Goal: Communication & Community: Answer question/provide support

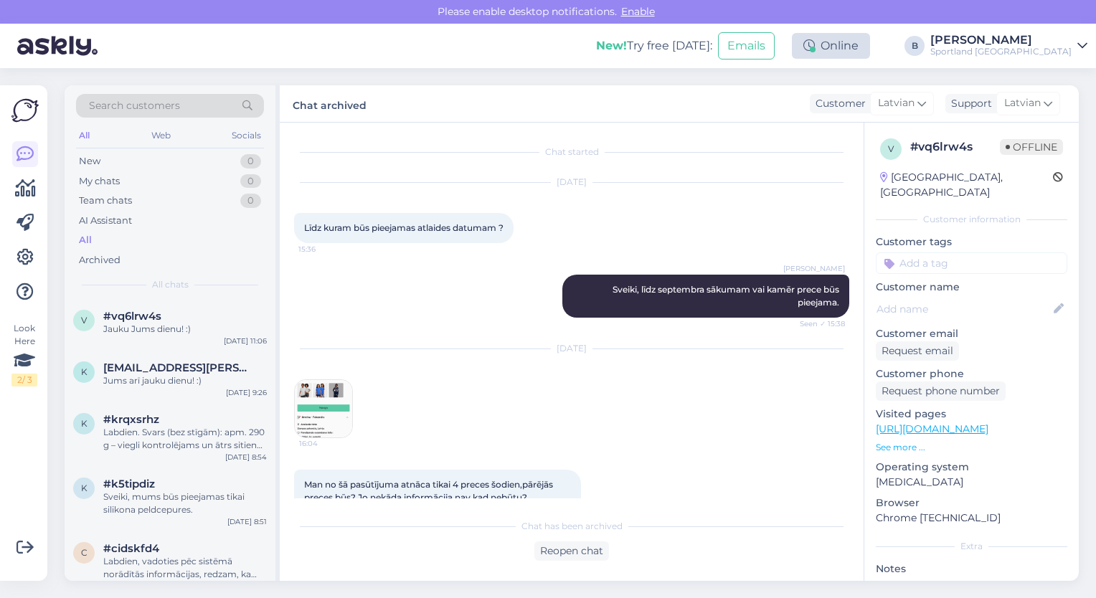
scroll to position [2902, 0]
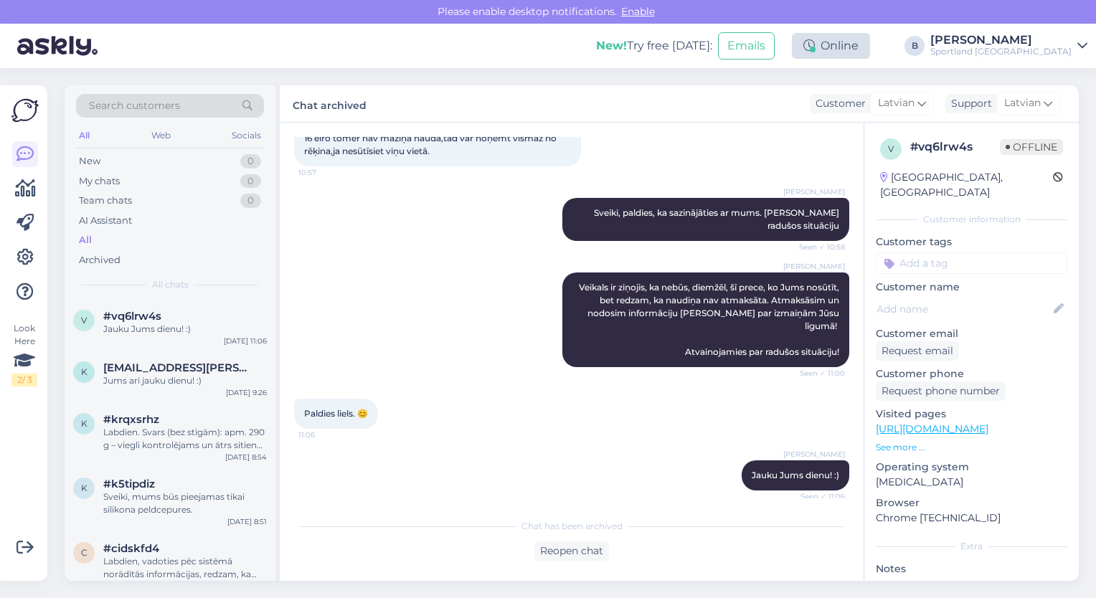
click at [870, 50] on div "Online" at bounding box center [831, 46] width 78 height 26
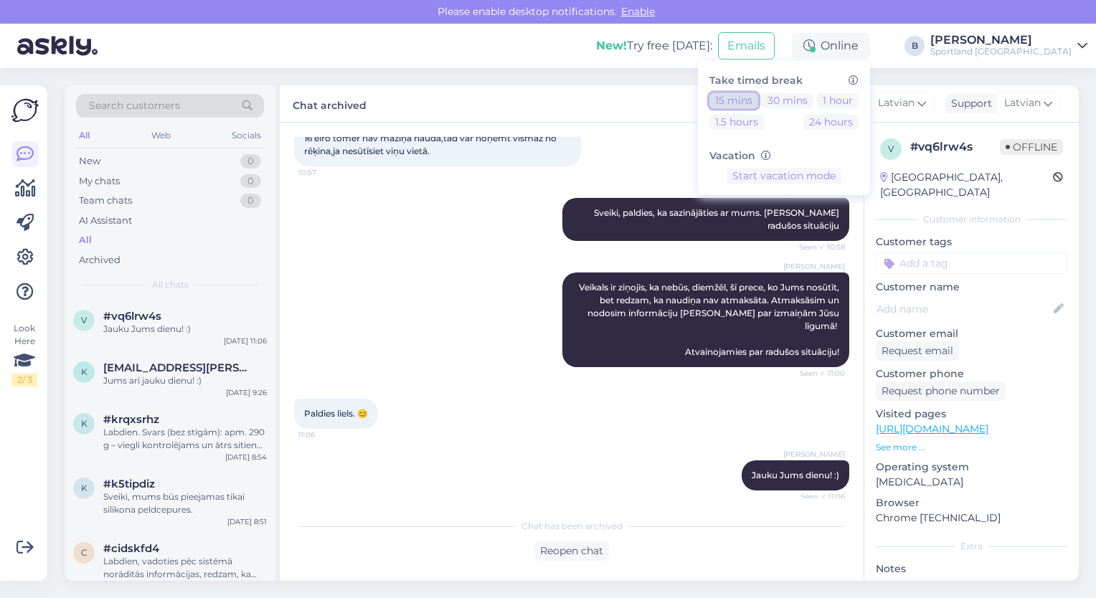
click at [758, 99] on button "15 mins" at bounding box center [734, 101] width 49 height 16
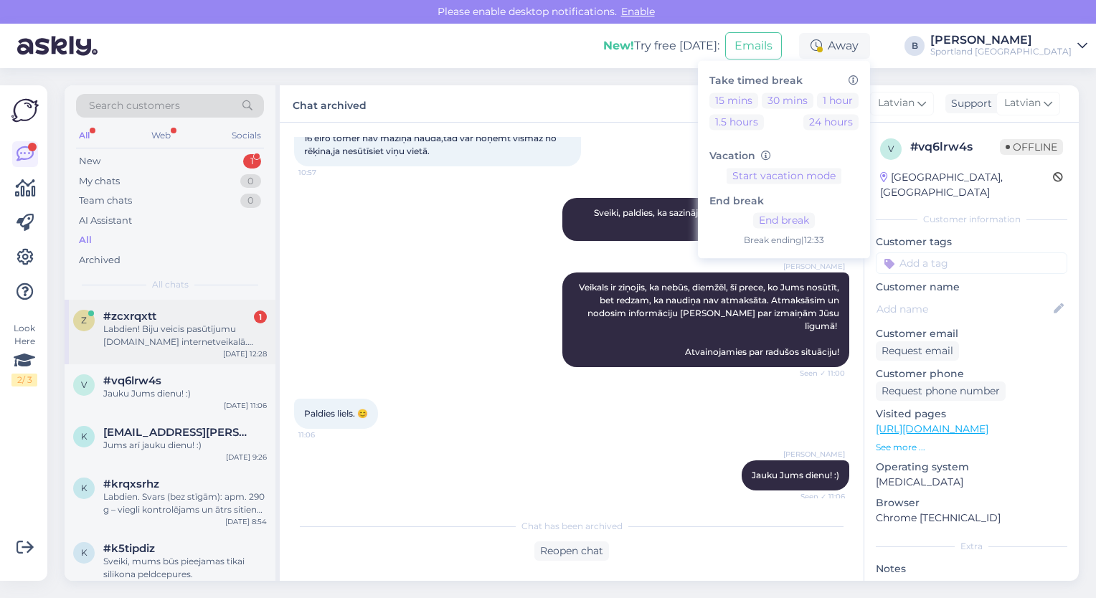
click at [183, 337] on div "Labdien! Biju veicis pasūtījumu [DOMAIN_NAME] internetveikalā. Pasūtījumu saņēm…" at bounding box center [185, 336] width 164 height 26
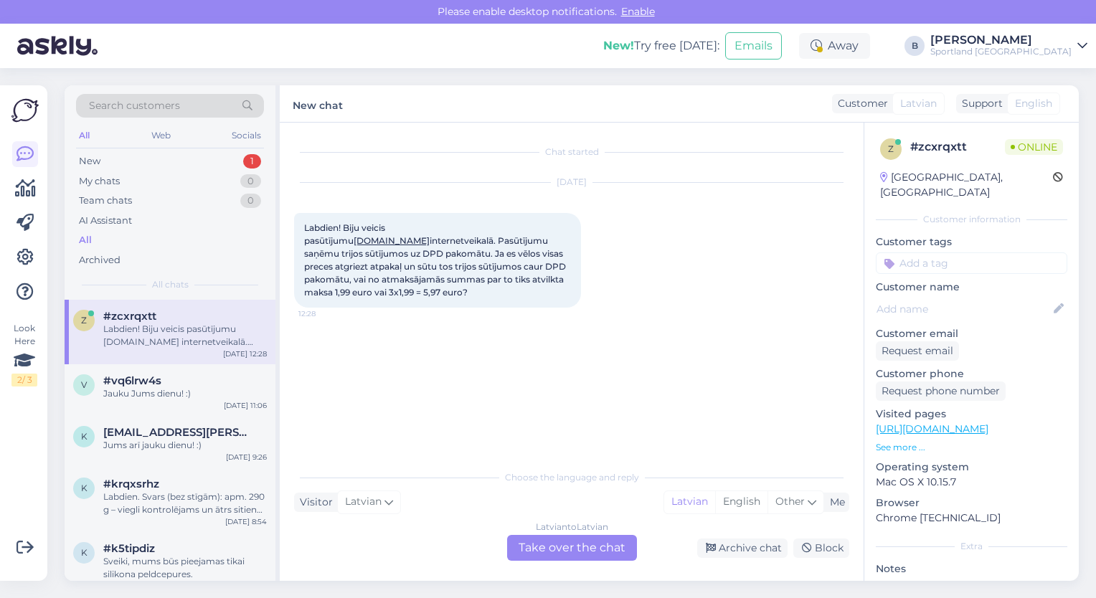
scroll to position [0, 0]
click at [571, 552] on div "Latvian to Latvian Take over the chat" at bounding box center [572, 548] width 130 height 26
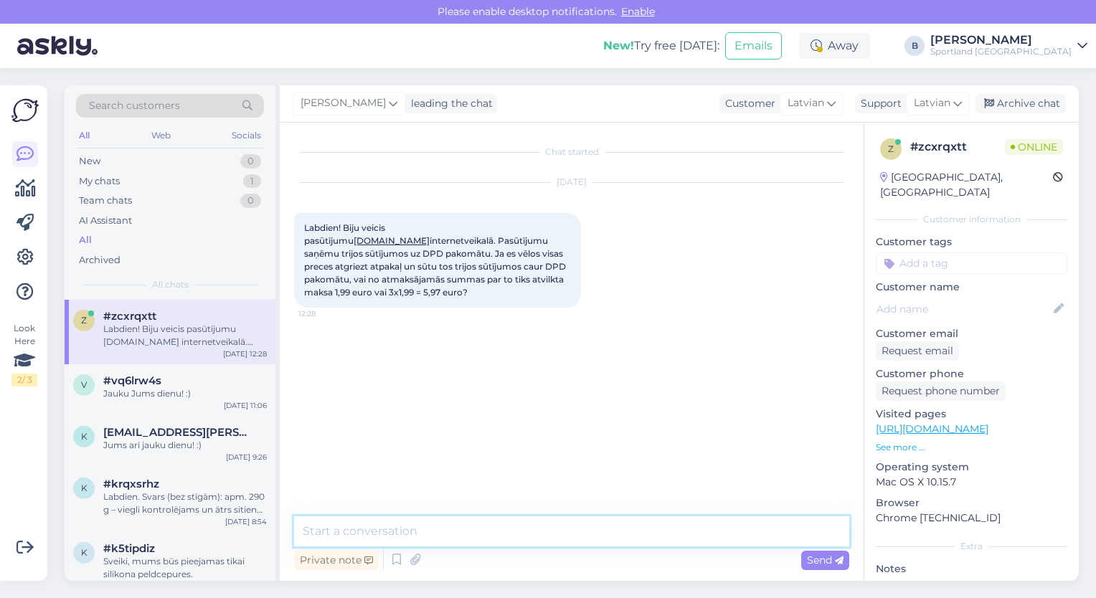
click at [545, 534] on textarea at bounding box center [571, 532] width 555 height 30
type textarea "Labdien"
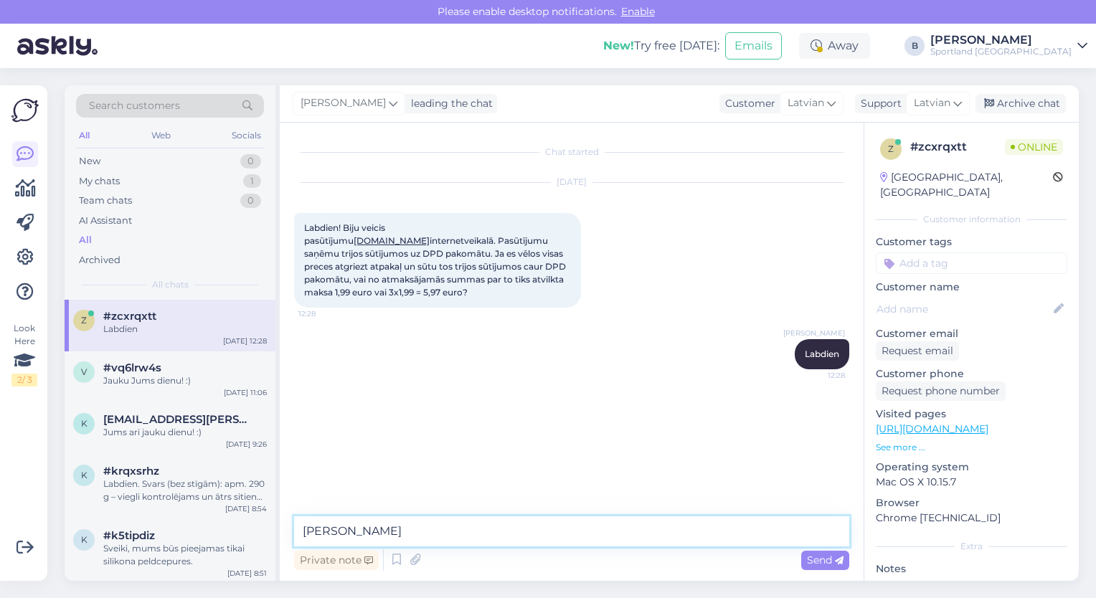
type textarea "J"
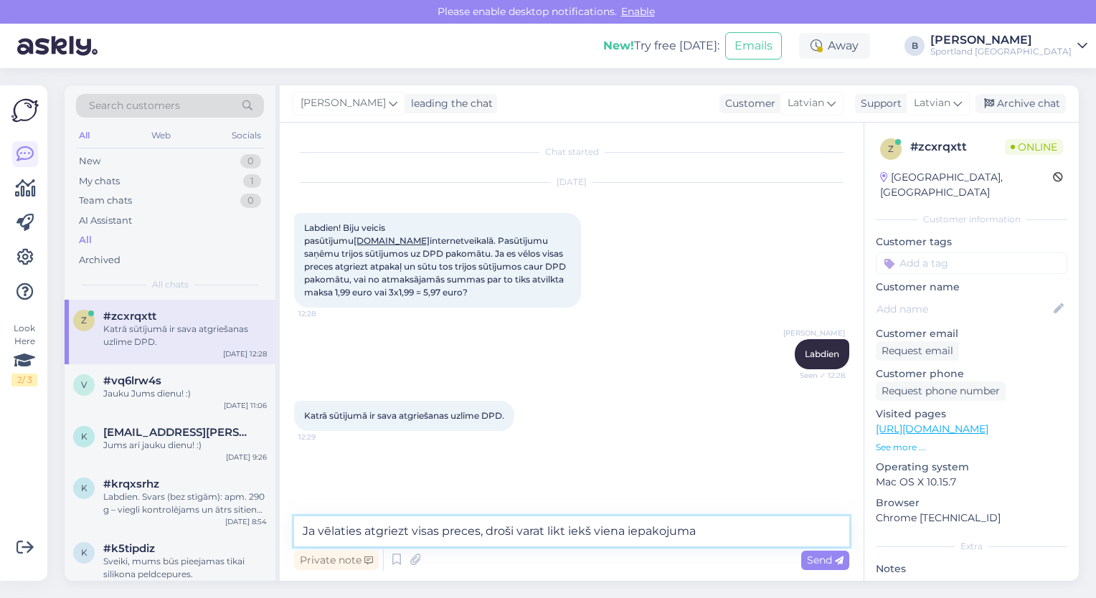
type textarea "Ja vēlaties atgriezt visas preces, droši varat likt iekš viena iepakojuma."
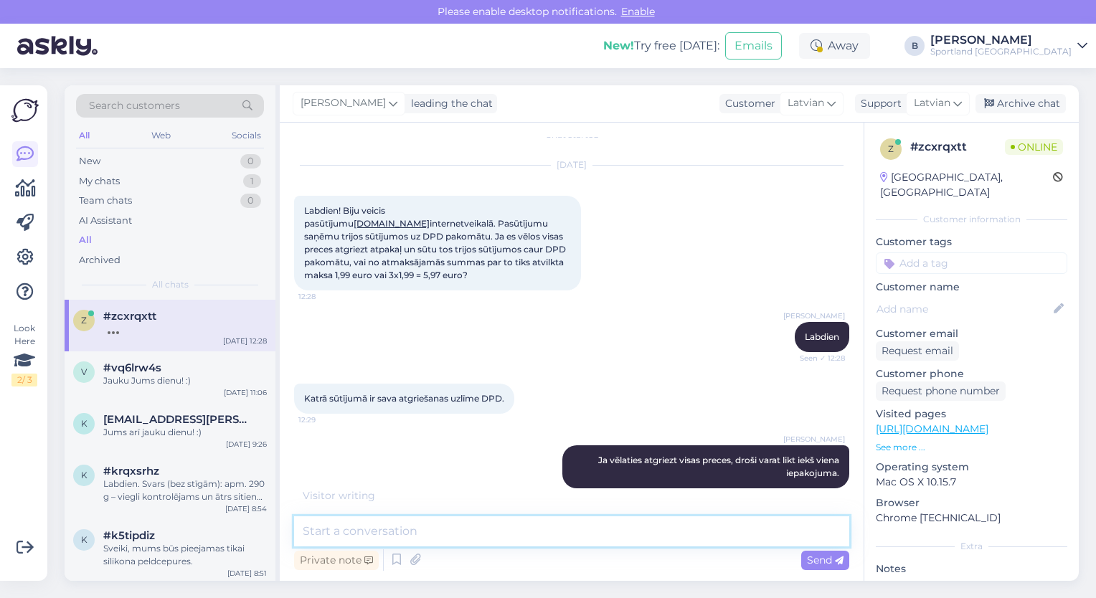
scroll to position [80, 0]
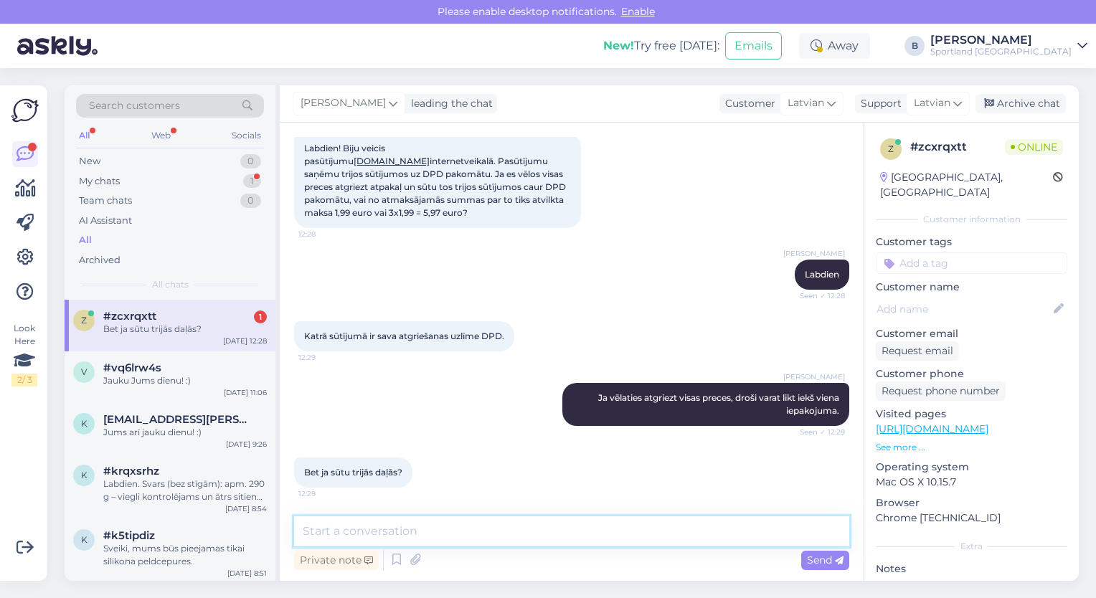
click at [491, 530] on textarea at bounding box center [571, 532] width 555 height 30
type textarea "P"
type textarea "J"
type textarea "Par katru atgriezto paci"
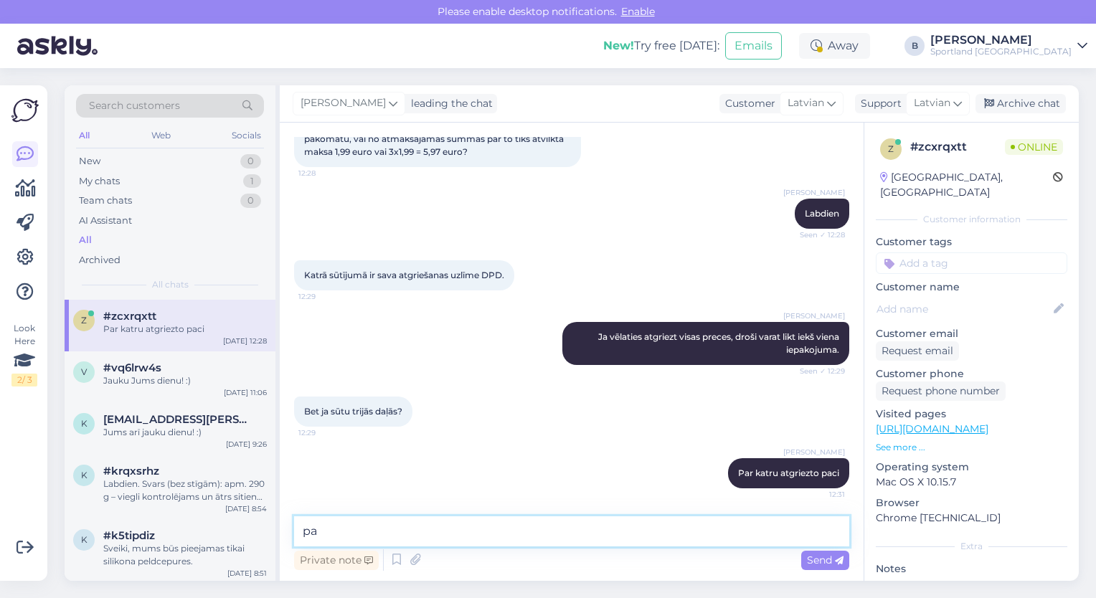
type textarea "p"
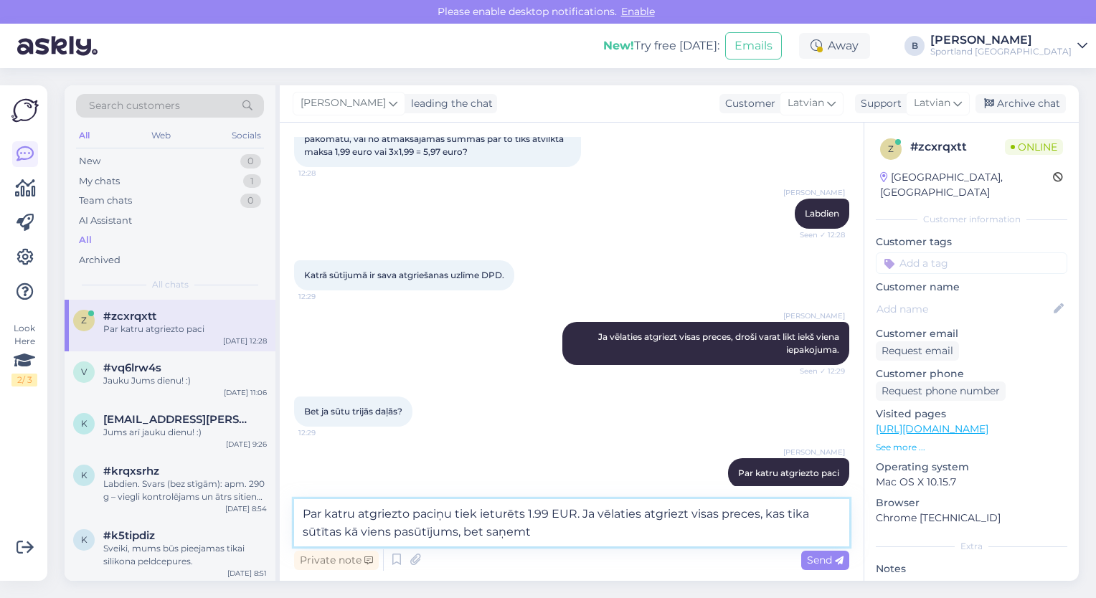
scroll to position [220, 0]
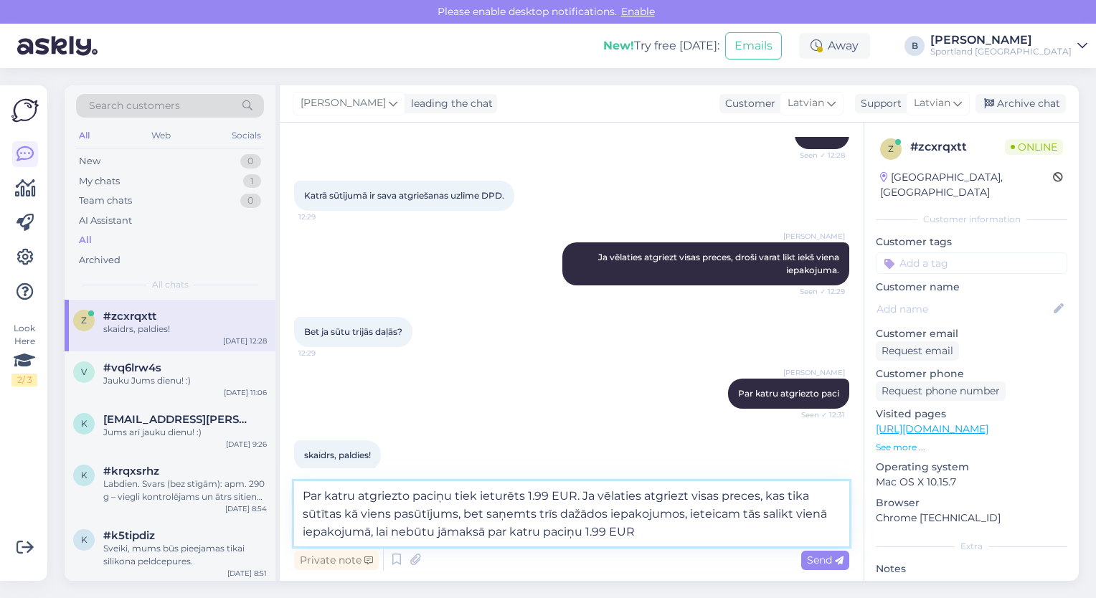
type textarea "Par katru atgriezto paciņu tiek ieturēts 1.99 EUR. Ja vēlaties atgriezt visas p…"
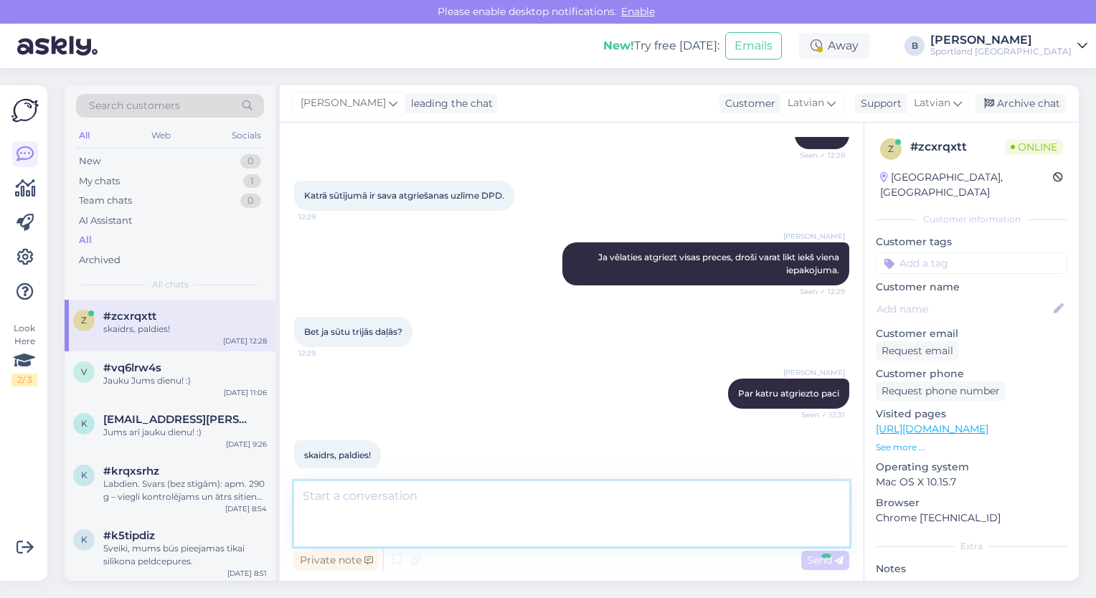
scroll to position [303, 0]
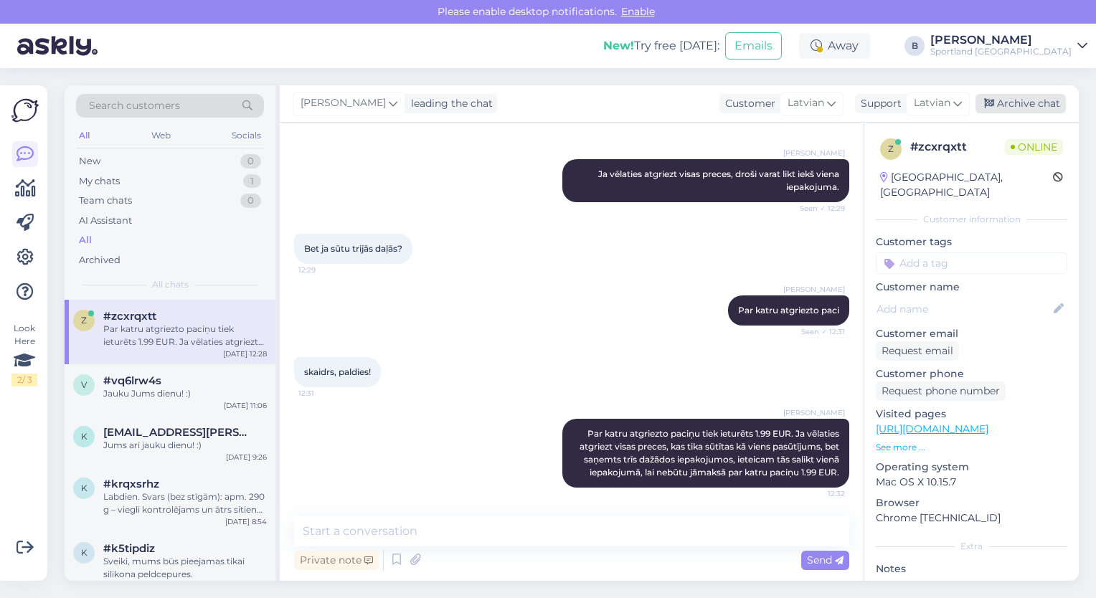
click at [1014, 104] on div "Archive chat" at bounding box center [1021, 103] width 90 height 19
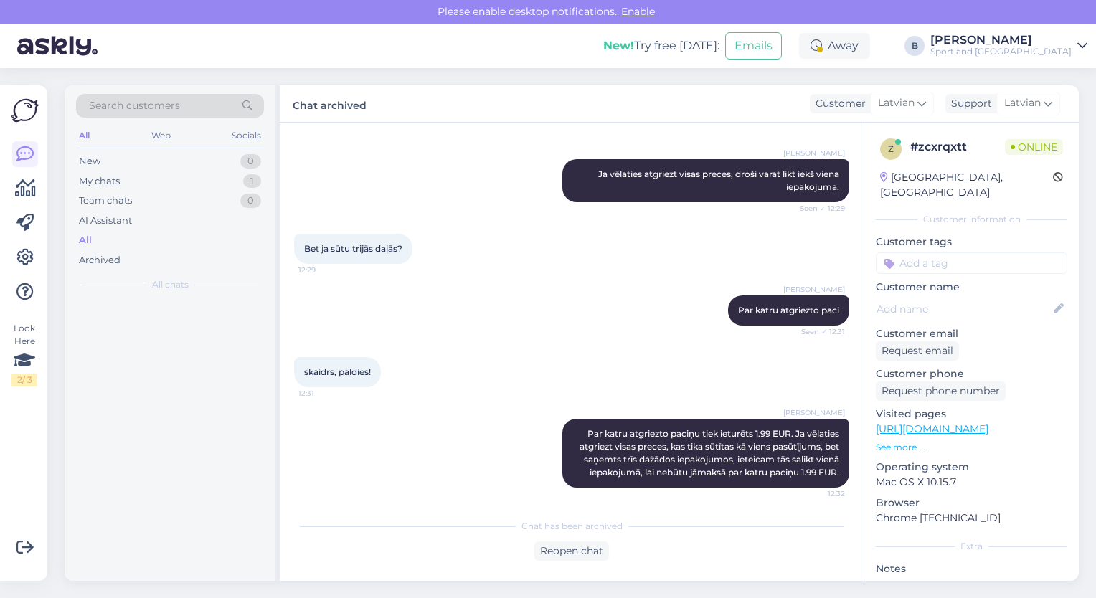
scroll to position [308, 0]
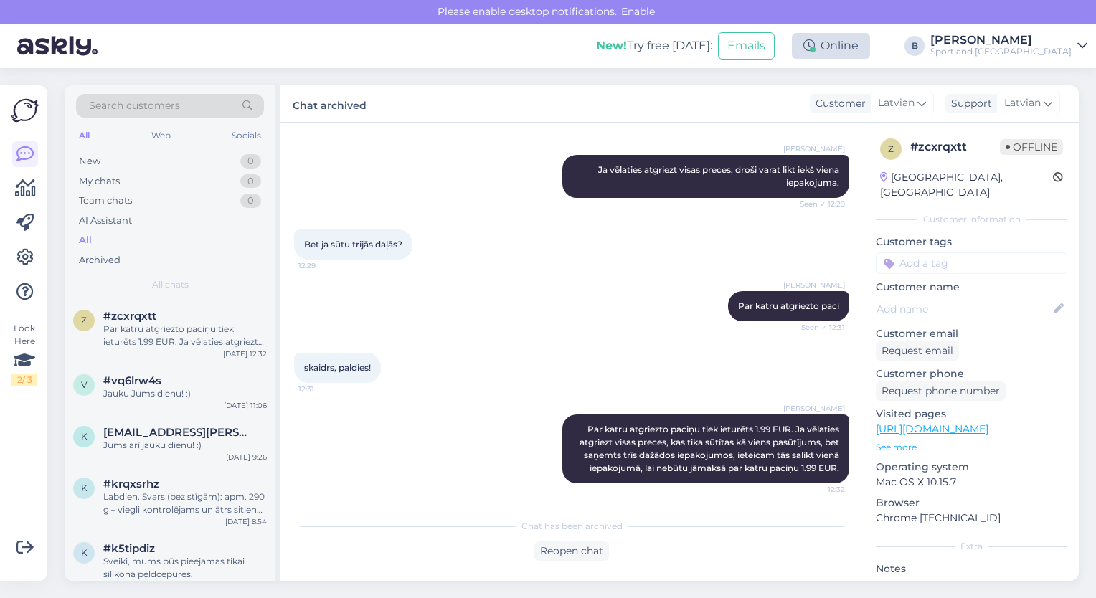
click at [870, 43] on div "Online" at bounding box center [831, 46] width 78 height 26
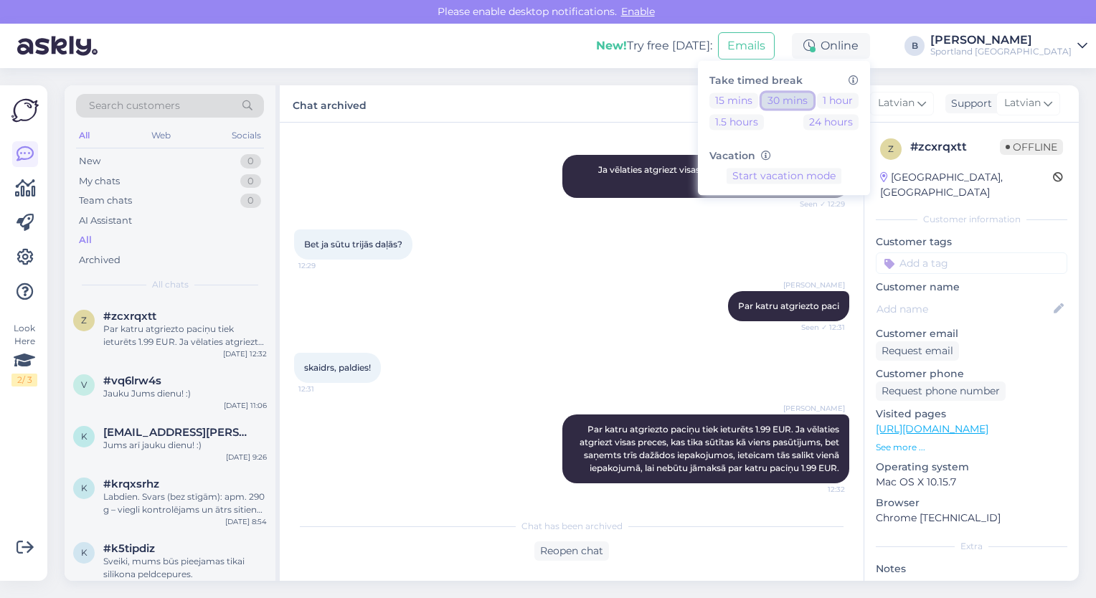
click at [814, 103] on button "30 mins" at bounding box center [788, 101] width 52 height 16
click at [550, 166] on div at bounding box center [556, 176] width 13 height 43
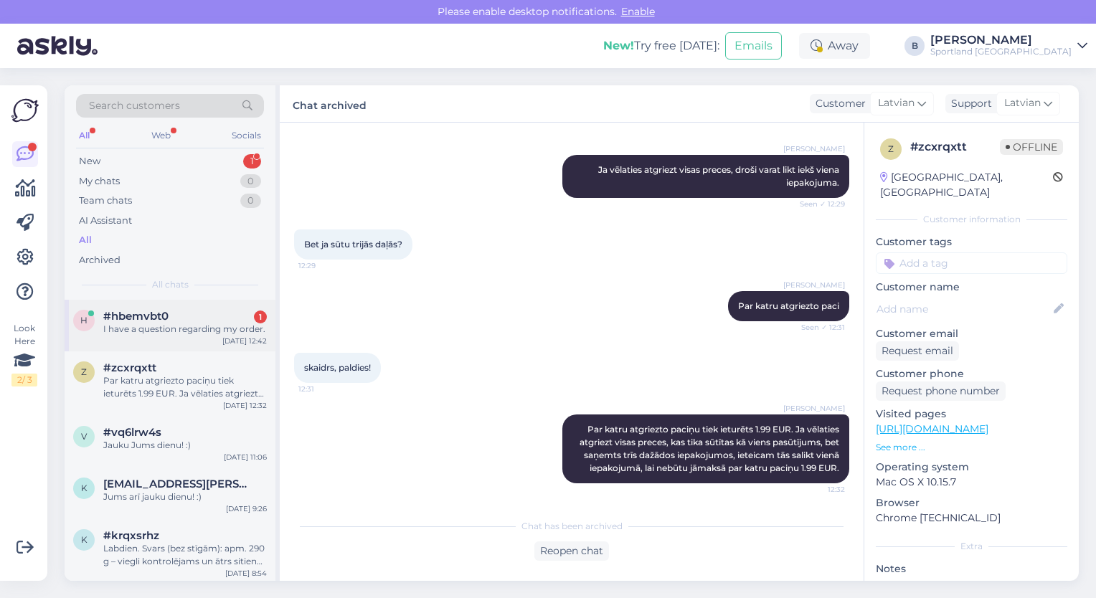
click at [185, 326] on div "I have a question regarding my order." at bounding box center [185, 329] width 164 height 13
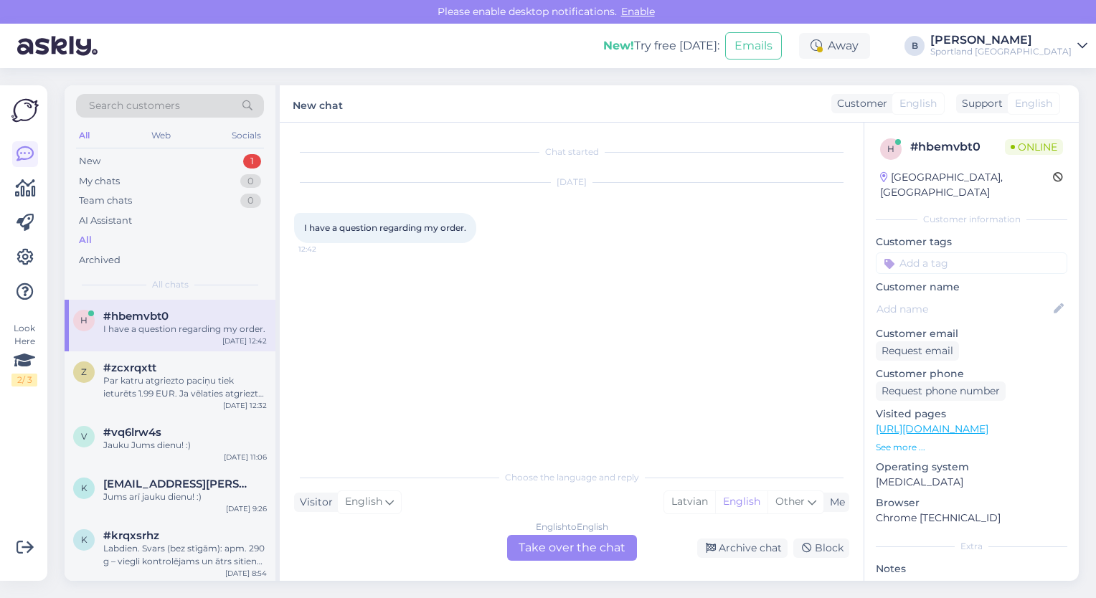
click at [562, 542] on div "English to English Take over the chat" at bounding box center [572, 548] width 130 height 26
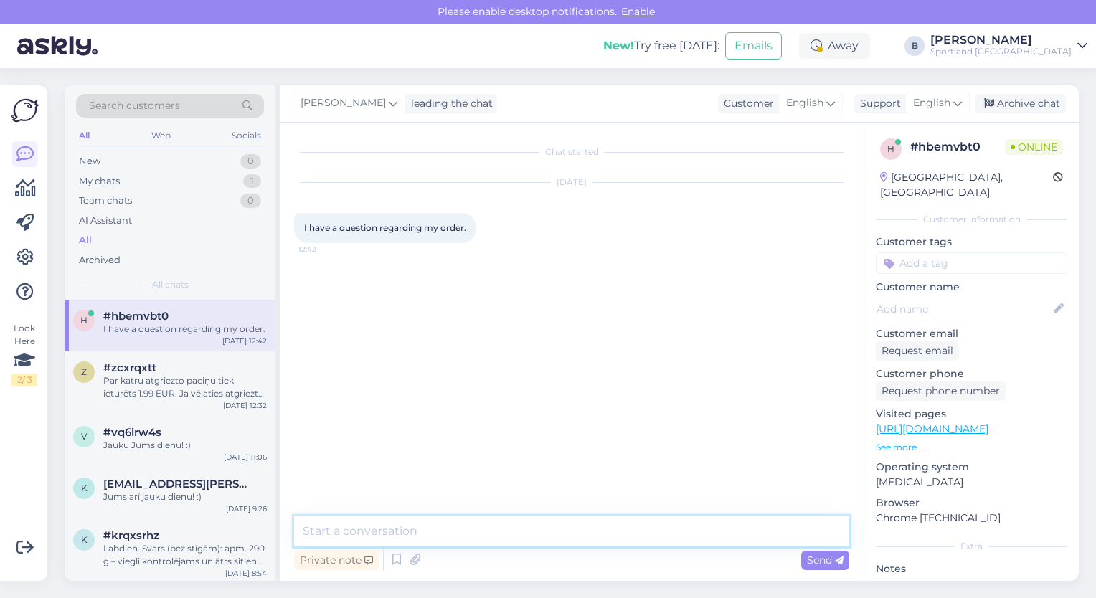
click at [570, 539] on textarea at bounding box center [571, 532] width 555 height 30
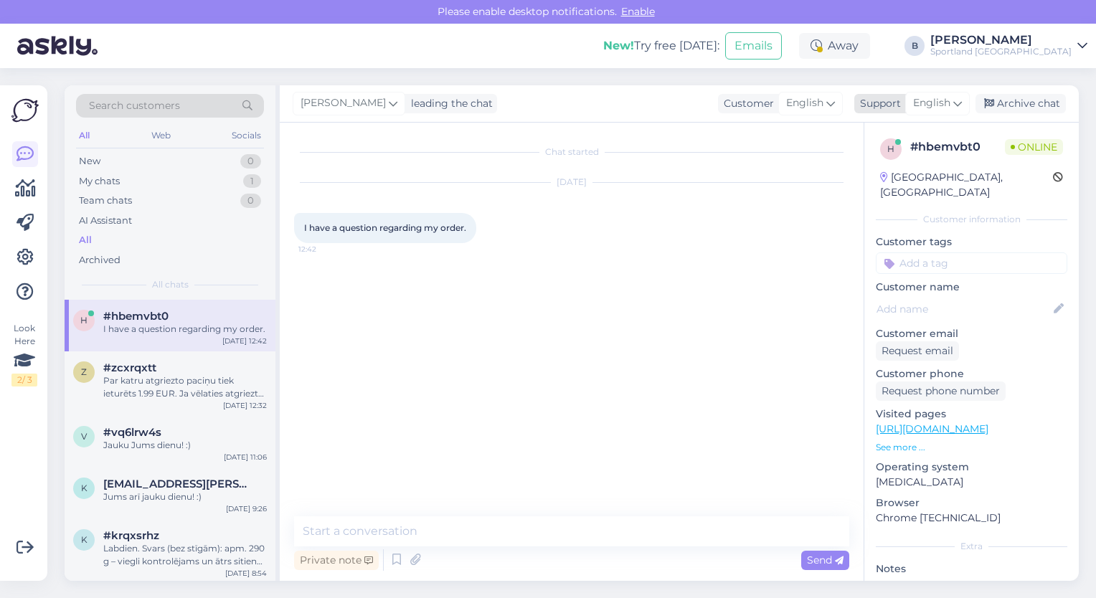
click at [951, 100] on span "English" at bounding box center [931, 103] width 37 height 16
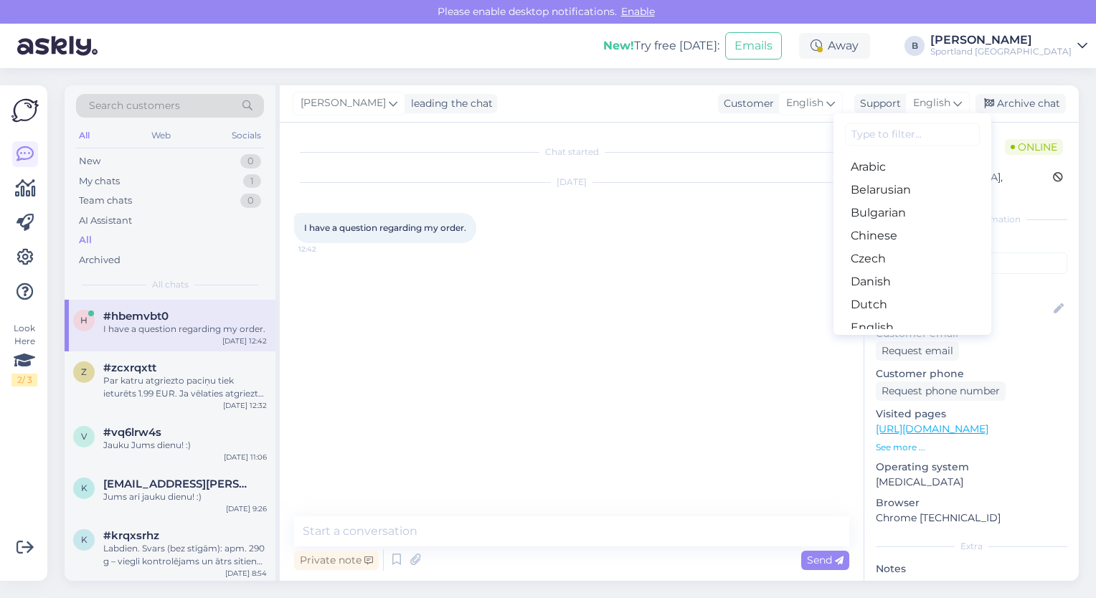
click at [878, 569] on link "Latvian" at bounding box center [913, 580] width 158 height 23
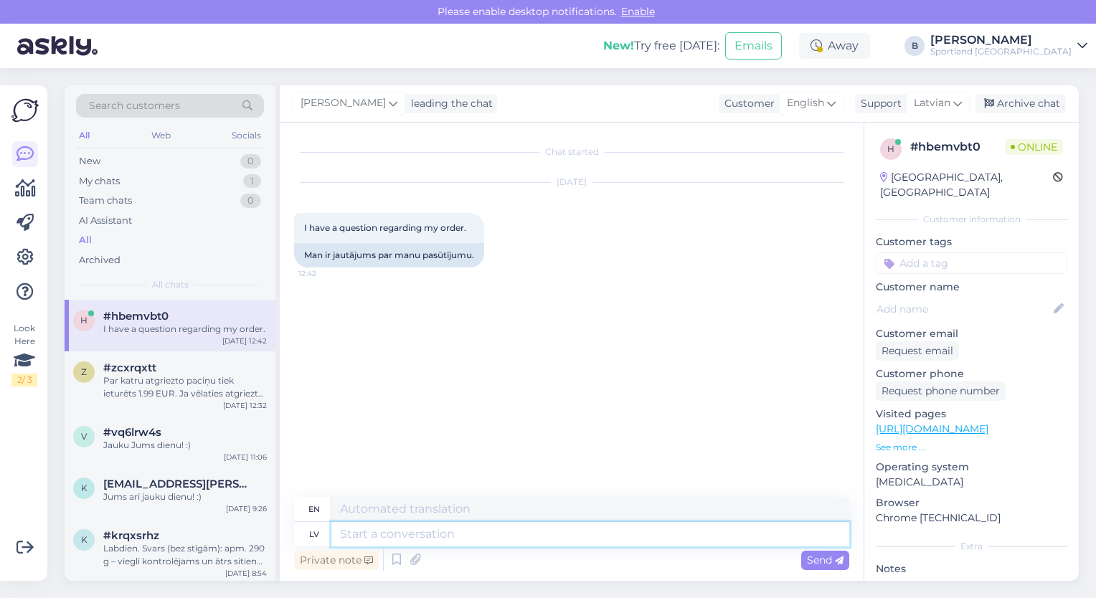
click at [606, 539] on textarea at bounding box center [590, 534] width 518 height 24
type textarea "Sveiki, k"
type textarea "Hello,"
type textarea "Sveiki, kā v"
type textarea "Hello, how are you?"
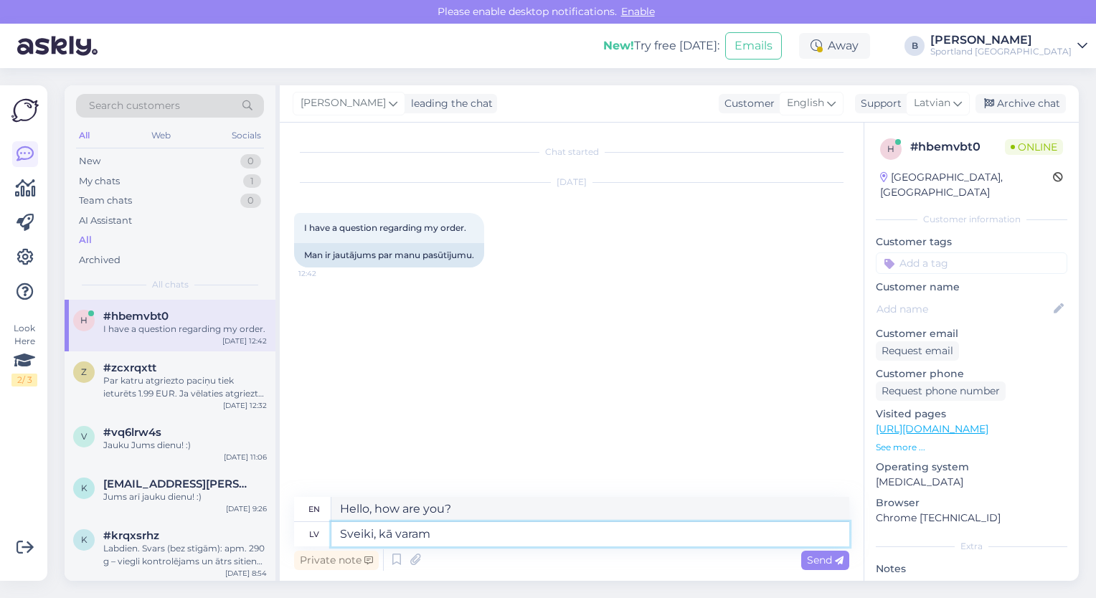
type textarea "Sveiki, kā varam p"
type textarea "Hello, how can we"
type textarea "Sveiki, kā varam palīdzēt?"
type textarea "Hello, how can we help?"
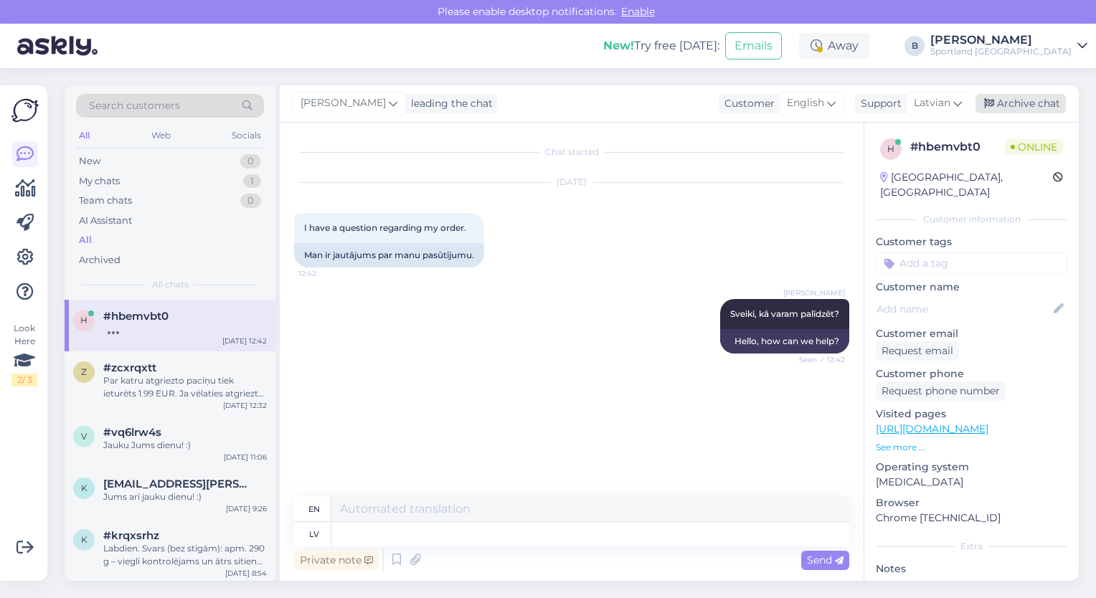
click at [999, 99] on div "Archive chat" at bounding box center [1021, 103] width 90 height 19
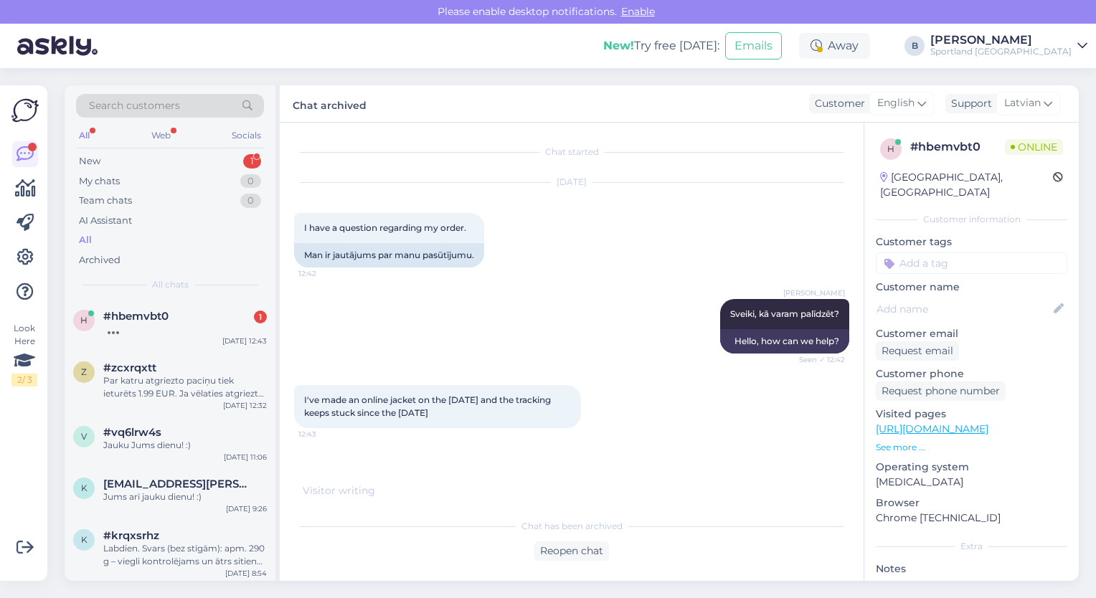
scroll to position [6, 0]
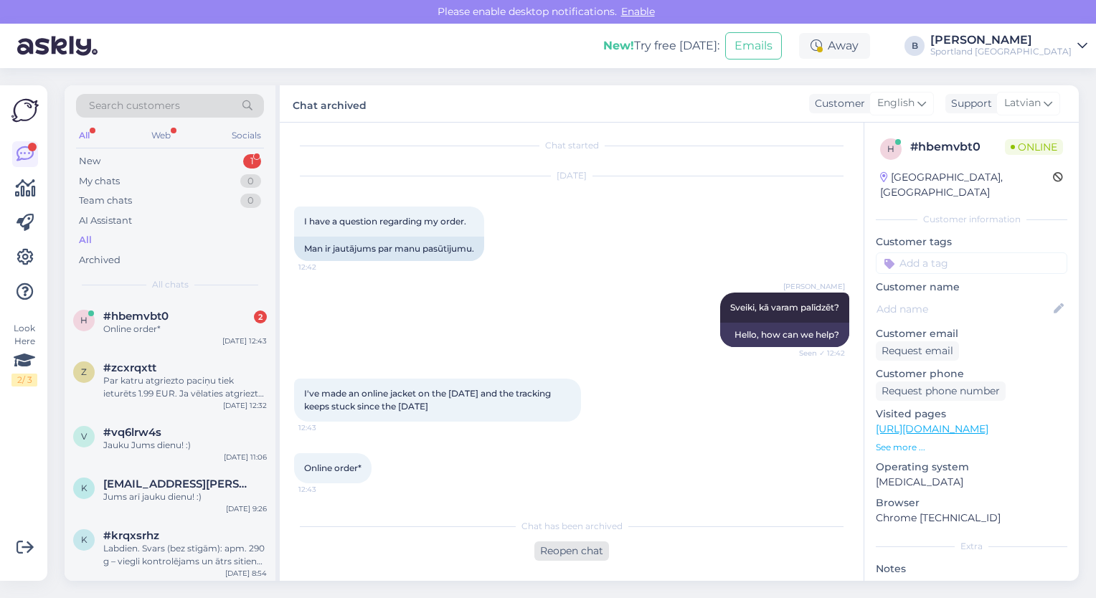
click at [577, 551] on div "Reopen chat" at bounding box center [571, 551] width 75 height 19
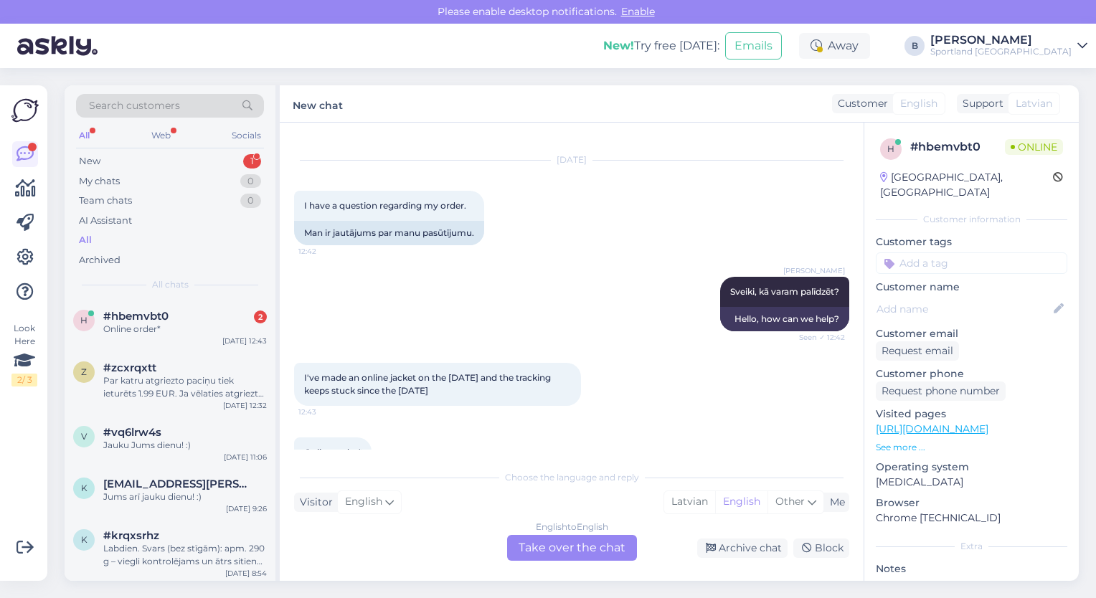
click at [577, 551] on div "English to English Take over the chat" at bounding box center [572, 548] width 130 height 26
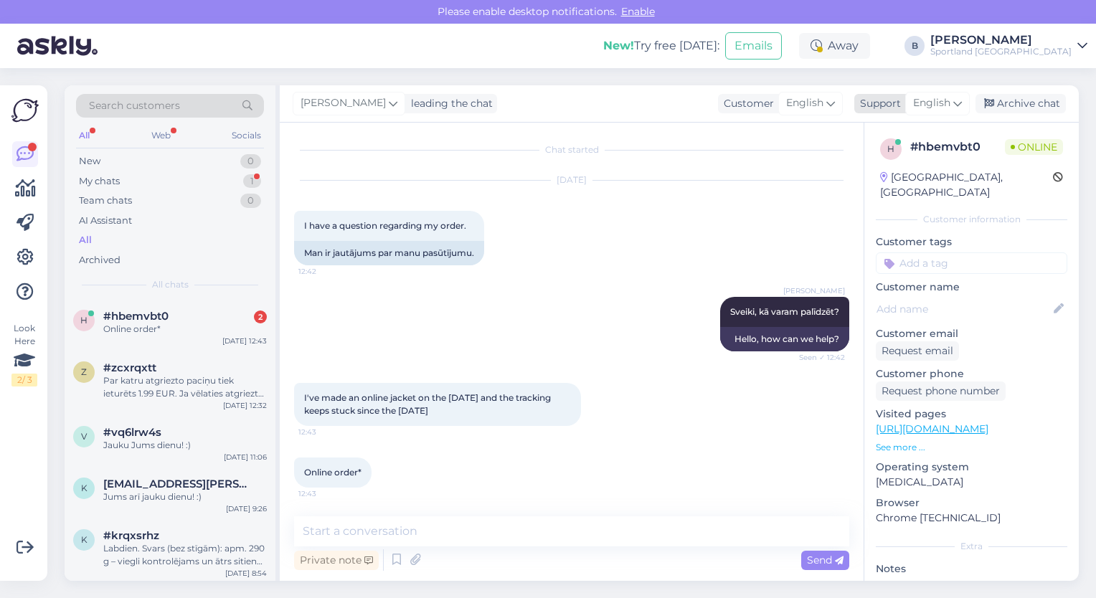
click at [946, 105] on span "English" at bounding box center [931, 103] width 37 height 16
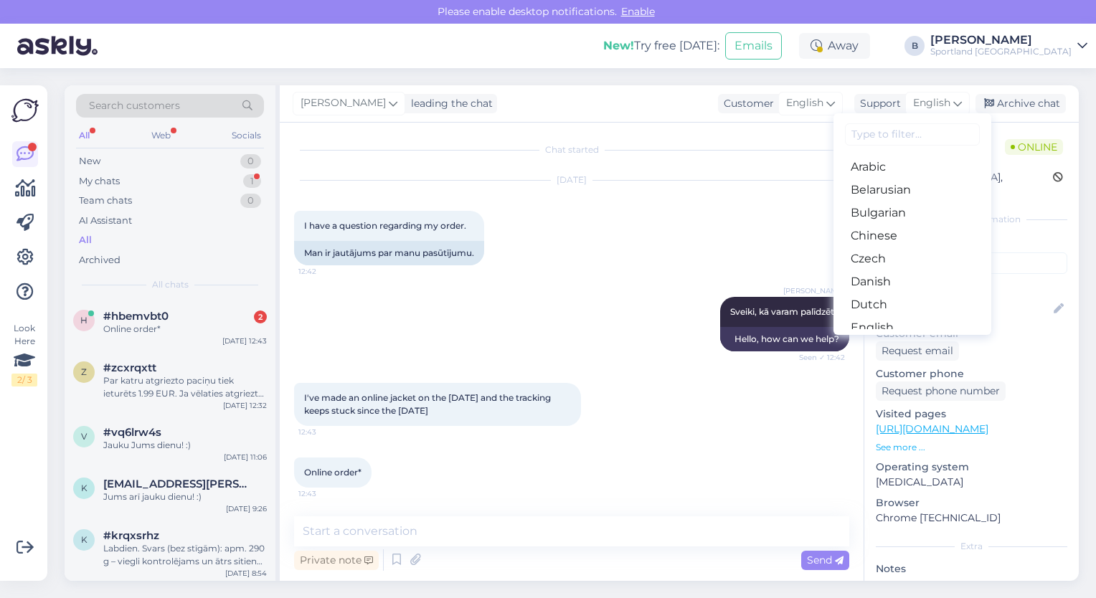
click at [892, 569] on link "Latvian" at bounding box center [913, 580] width 158 height 23
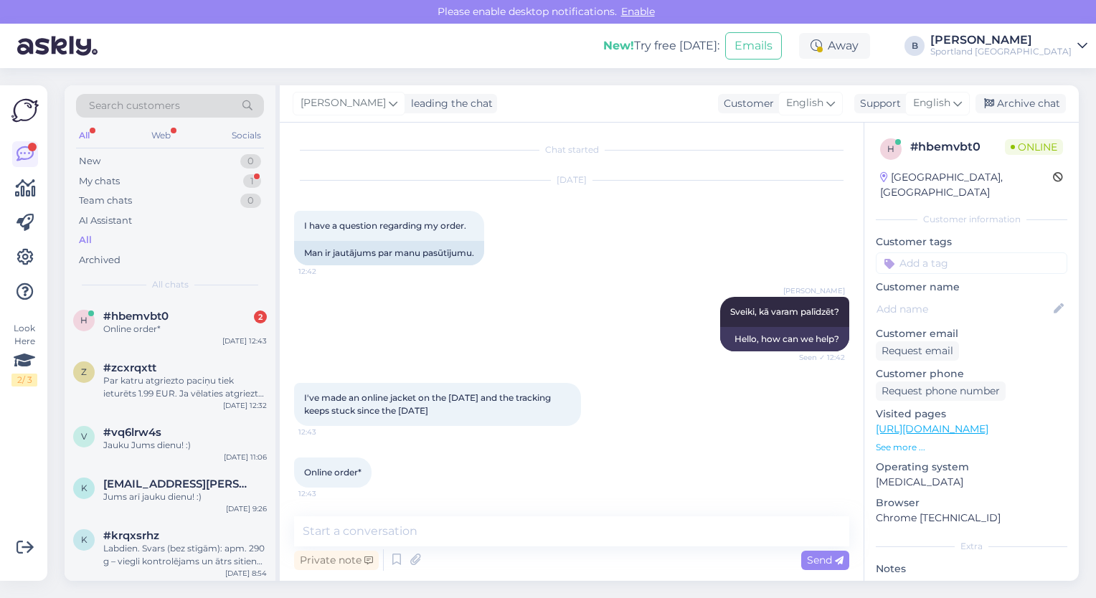
scroll to position [22, 0]
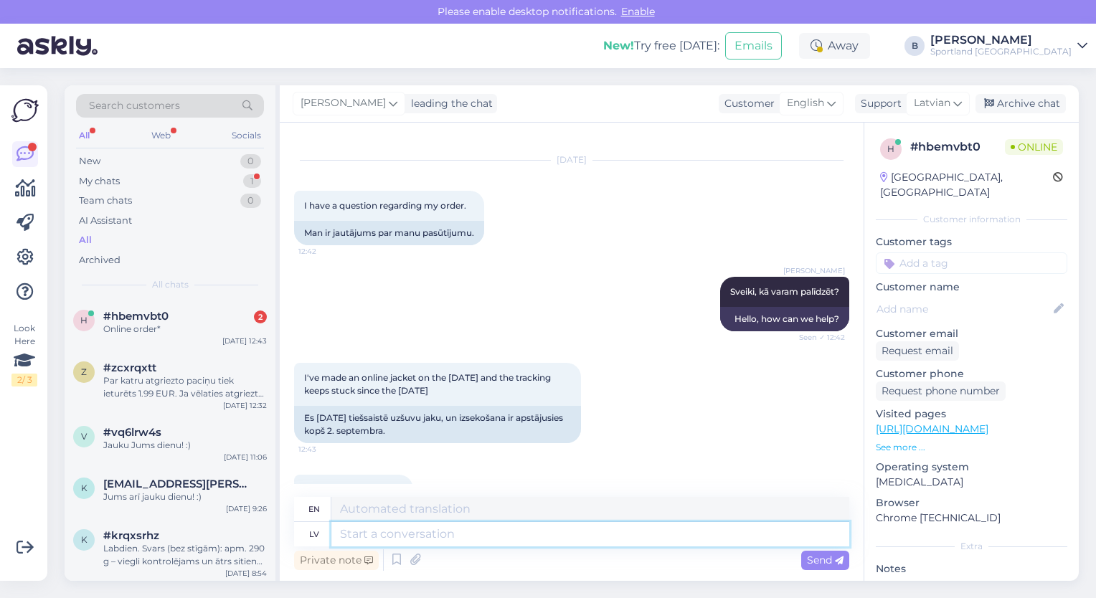
click at [640, 542] on textarea at bounding box center [590, 534] width 518 height 24
type textarea "Kāds"
type textarea "Someone"
type textarea "Kāds ir p"
type textarea "What is"
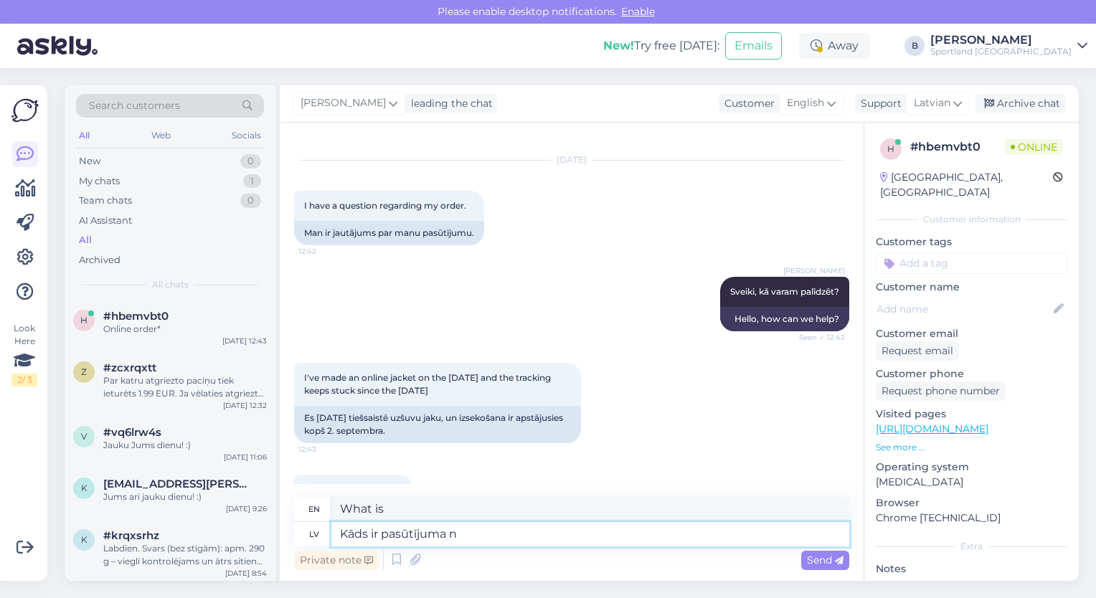
type textarea "Kāds ir pasūtījuma nu"
type textarea "What is the order?"
type textarea "Kāds ir pasūtījuma numurs?"
type textarea "What is the order number?"
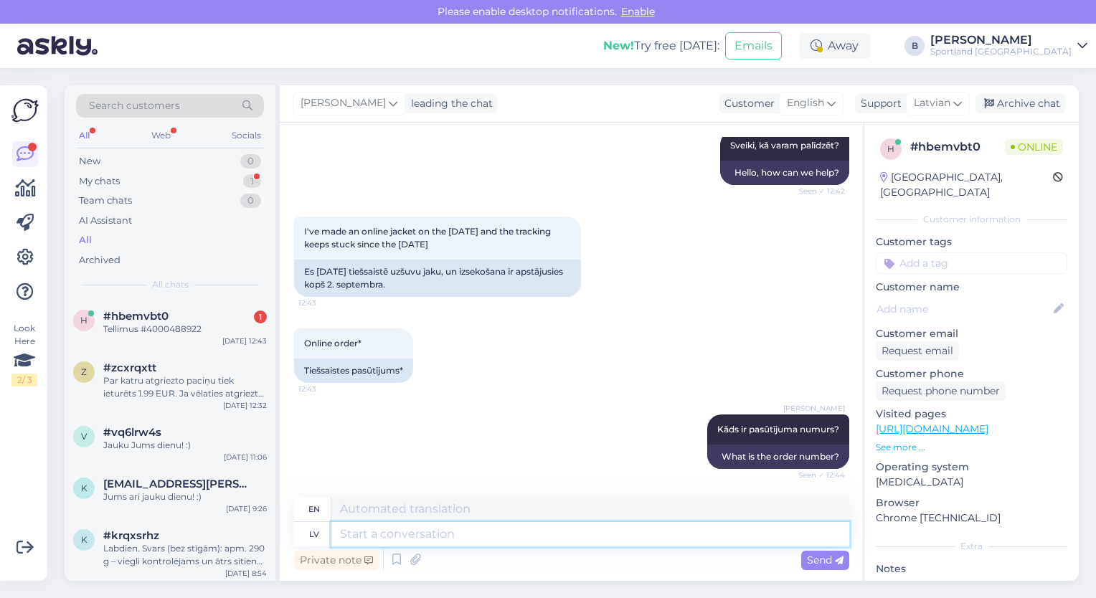
scroll to position [255, 0]
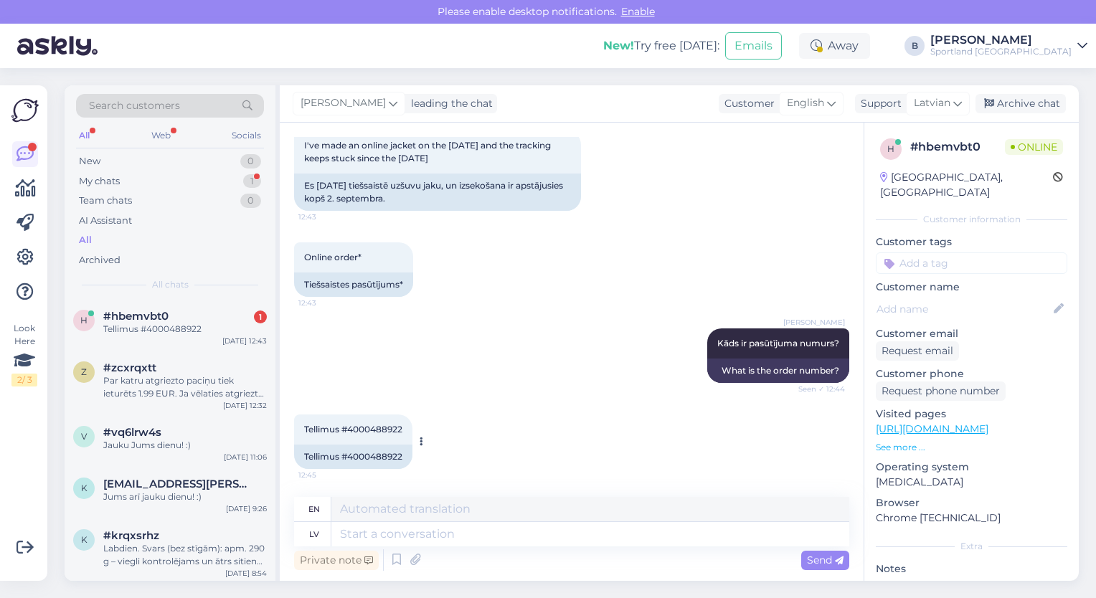
click at [390, 455] on div "Tellimus #4000488922" at bounding box center [353, 457] width 118 height 24
copy div "4000488922"
click at [458, 532] on textarea at bounding box center [590, 534] width 518 height 24
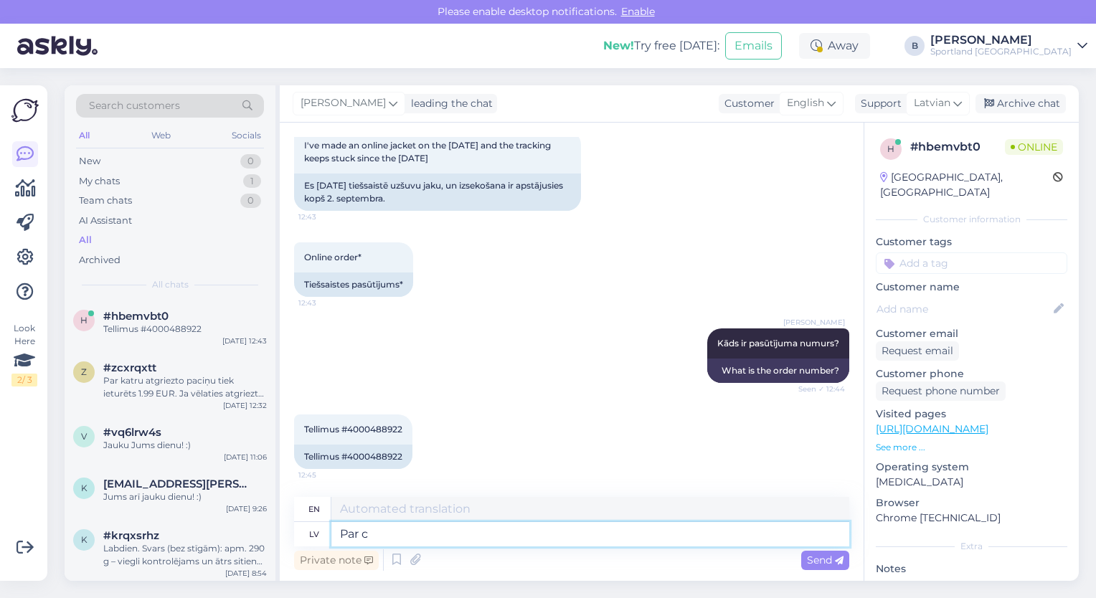
type textarea "Par ci"
type textarea "About"
type textarea "Par cik p"
type textarea "For how much"
type textarea "Par cik pasūtījums tiek"
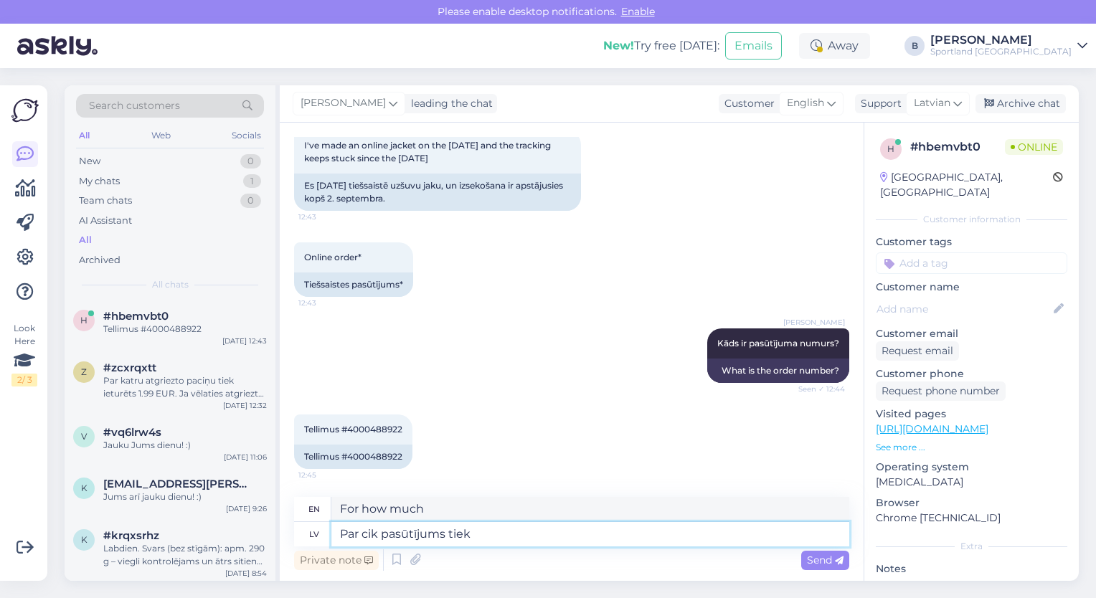
type textarea "How much is the order?"
type textarea "Par cik pasūtījums tiek sūtīts n"
type textarea "How much does the order cost to ship?"
type textarea "Par cik pasūtījums tiek sūtīts no"
type textarea "How much is the order shipped from?"
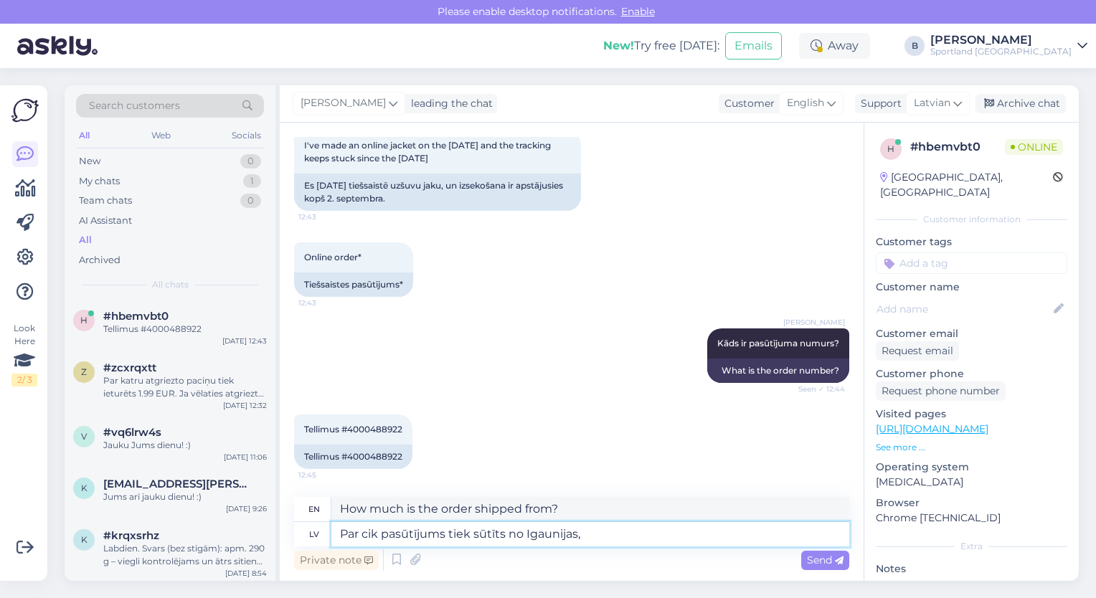
type textarea "Par cik pasūtījums tiek sūtīts no Igaunijas, l"
type textarea "How much is the order shipped from [GEOGRAPHIC_DATA]?"
type textarea "Par cik pasūtījums tiek sūtīts no Igaunijas, lūgums, sa"
type textarea "How much is the order shipped from [GEOGRAPHIC_DATA], please?"
type textarea "Par cik pasūtījums tiek sūtīts no Igaunijas, lūgums, sazināties a"
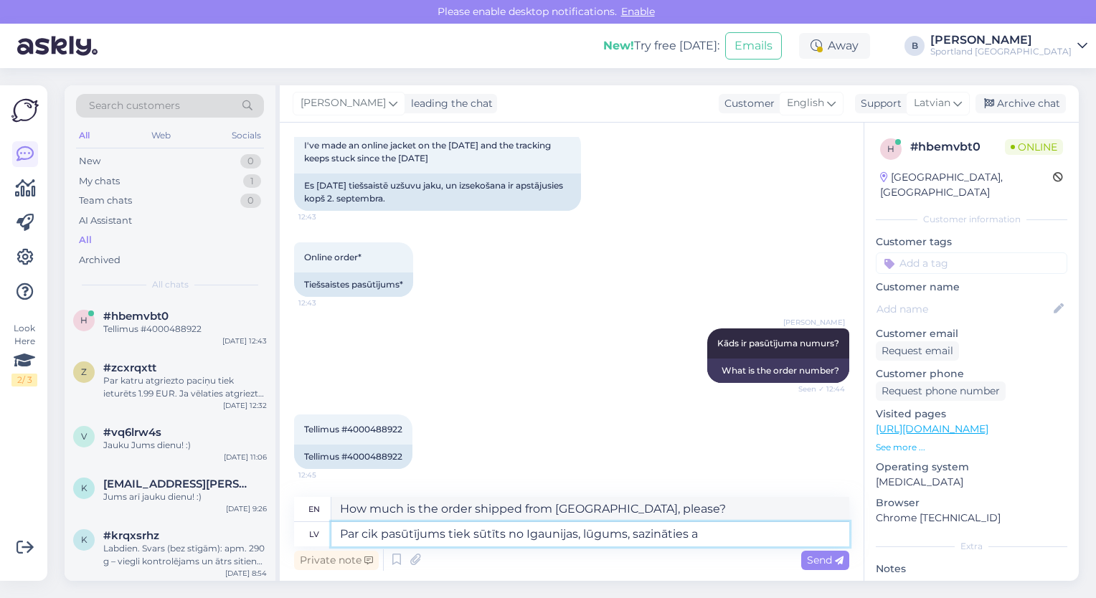
type textarea "For how much the order is shipped from [GEOGRAPHIC_DATA], please contact us."
type textarea "Par cik pasūtījums tiek sūtīts no Igaunijas, lūgums, sazināties ar"
type textarea "For orders shipped from [GEOGRAPHIC_DATA], please contact"
paste textarea "[EMAIL_ADDRESS][DOMAIN_NAME]"
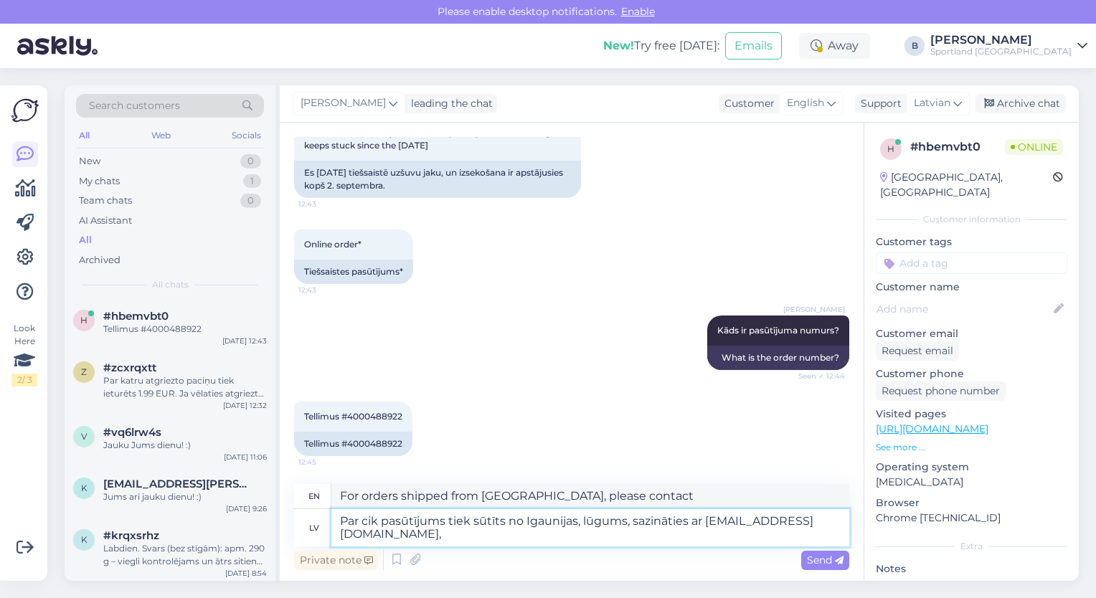
type textarea "Par cik pasūtījums tiek sūtīts no Igaunijas, lūgums, sazināties ar [EMAIL_ADDRE…"
type textarea "If your order is being shipped from [GEOGRAPHIC_DATA], please contact [EMAIL_AD…"
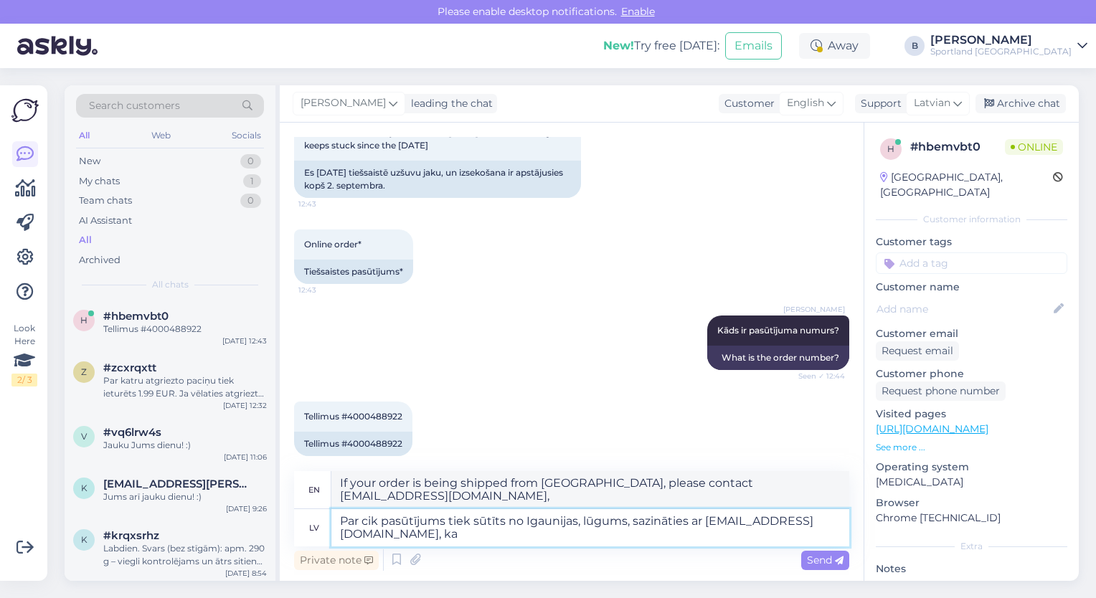
scroll to position [270, 0]
type textarea "Par cik pasūtījums tiek sūtīts no Igaunijas, lūgums, sazināties ar [EMAIL_ADDRE…"
type textarea "If your order is being shipped from [GEOGRAPHIC_DATA], please contact [EMAIL_AD…"
type textarea "Par cik pasūtījums tiek sūtīts no Igaunijas, lūgums, sazināties ar [EMAIL_ADDRE…"
type textarea "If your order is being shipped from [GEOGRAPHIC_DATA], please contact [EMAIL_AD…"
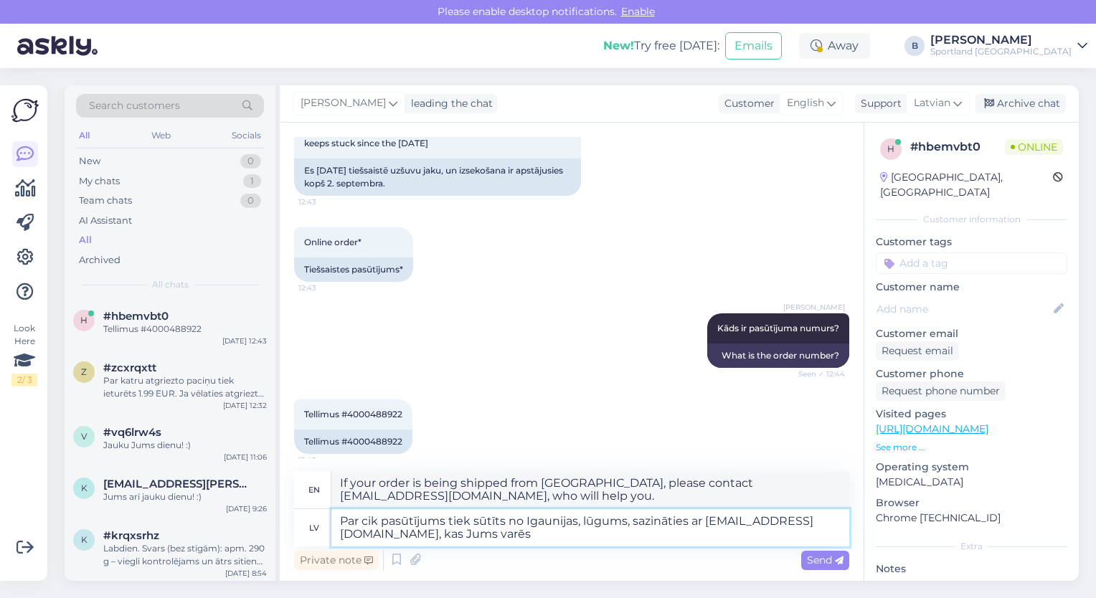
type textarea "Par cik pasūtījums tiek sūtīts no Igaunijas, lūgums, sazināties ar [EMAIL_ADDRE…"
type textarea "If your order is being shipped from [GEOGRAPHIC_DATA], please contact [EMAIL_AD…"
type textarea "Par cik pasūtījums tiek sūtīts no Igaunijas, lūgums, sazināties ar [EMAIL_ADDRE…"
type textarea "If your order is being shipped from [GEOGRAPHIC_DATA], please contact [EMAIL_AD…"
type textarea "Par cik pasūtījums tiek sūtīts no Igaunijas, lūgums, sazināties ar [EMAIL_ADDRE…"
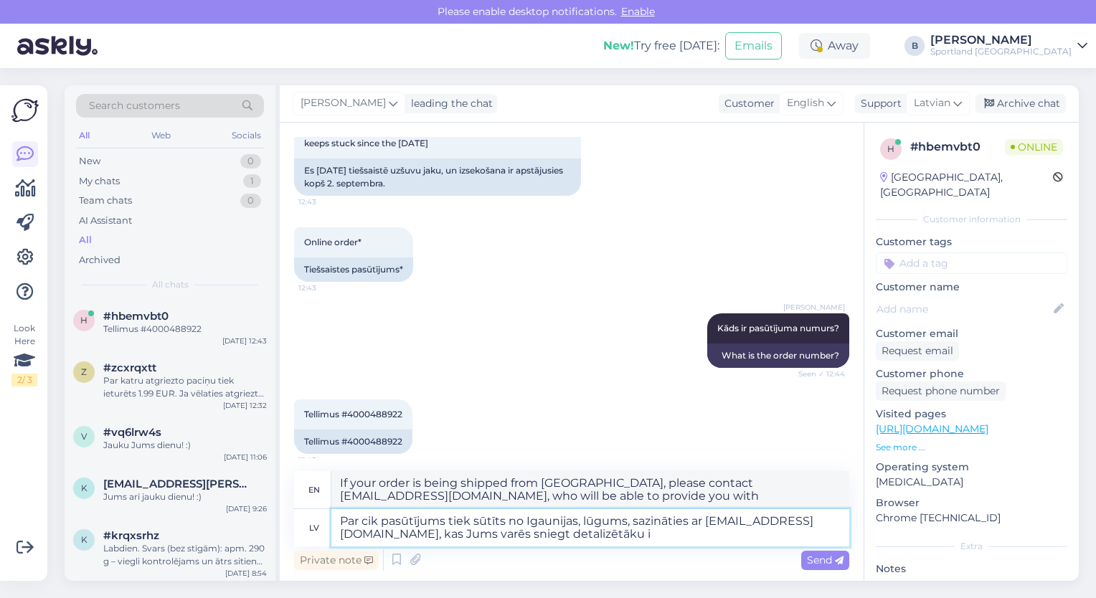
type textarea "If your order is being shipped from [GEOGRAPHIC_DATA], please contact [EMAIL_AD…"
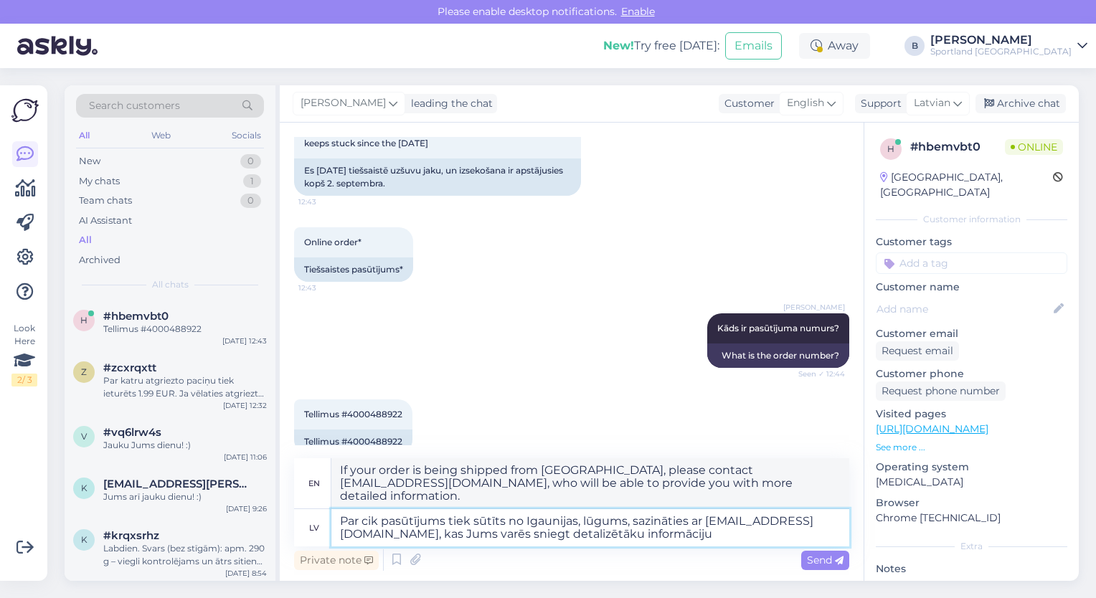
type textarea "Par cik pasūtījums tiek sūtīts no Igaunijas, lūgums, sazināties ar [EMAIL_ADDRE…"
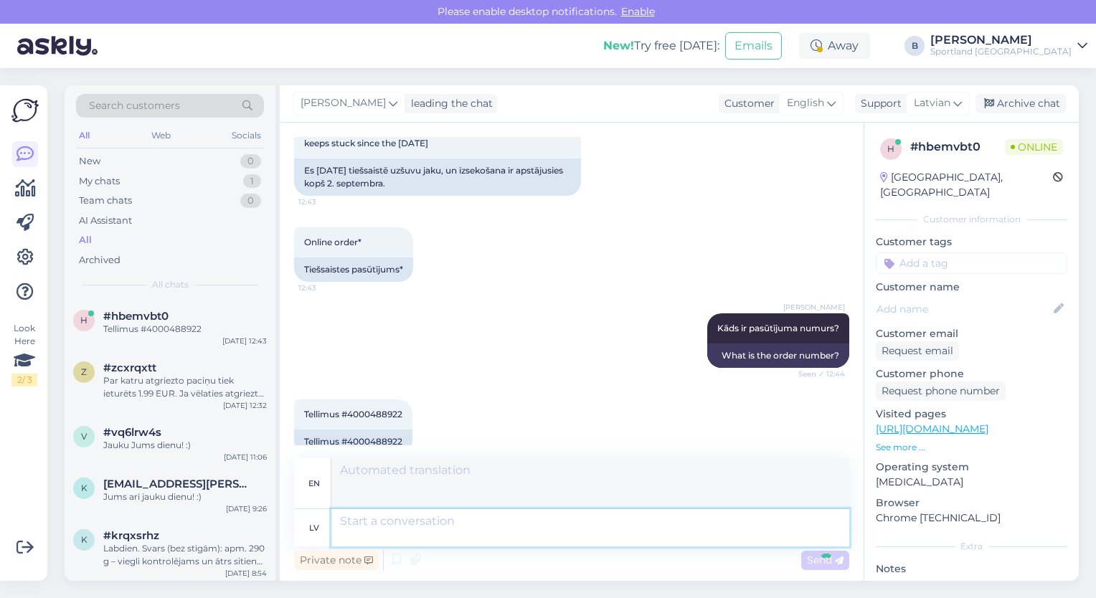
scroll to position [392, 0]
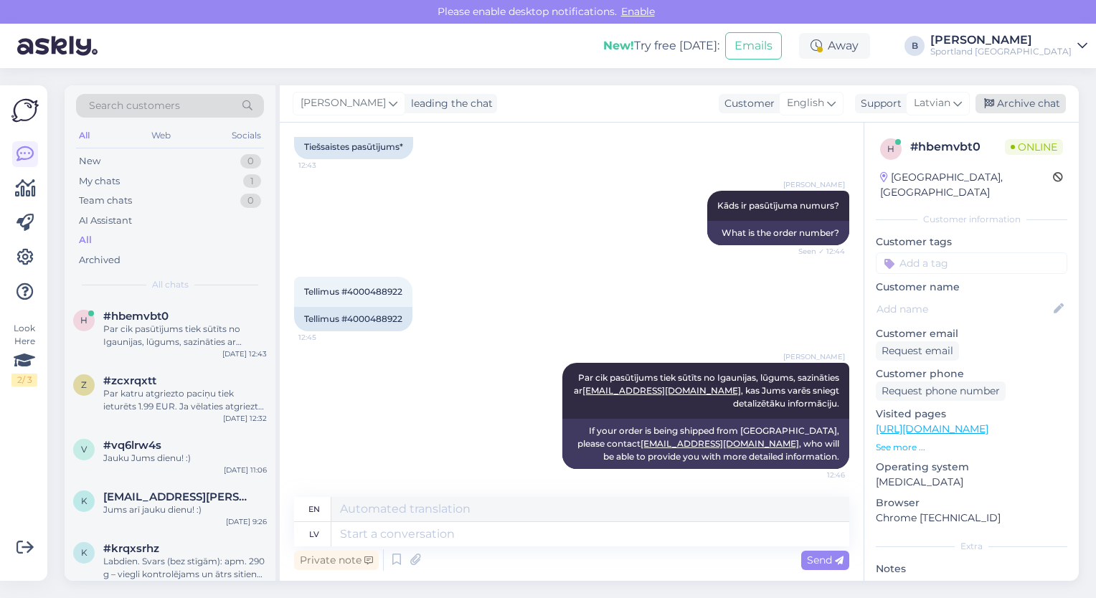
click at [1002, 113] on div "Archive chat" at bounding box center [1021, 103] width 90 height 19
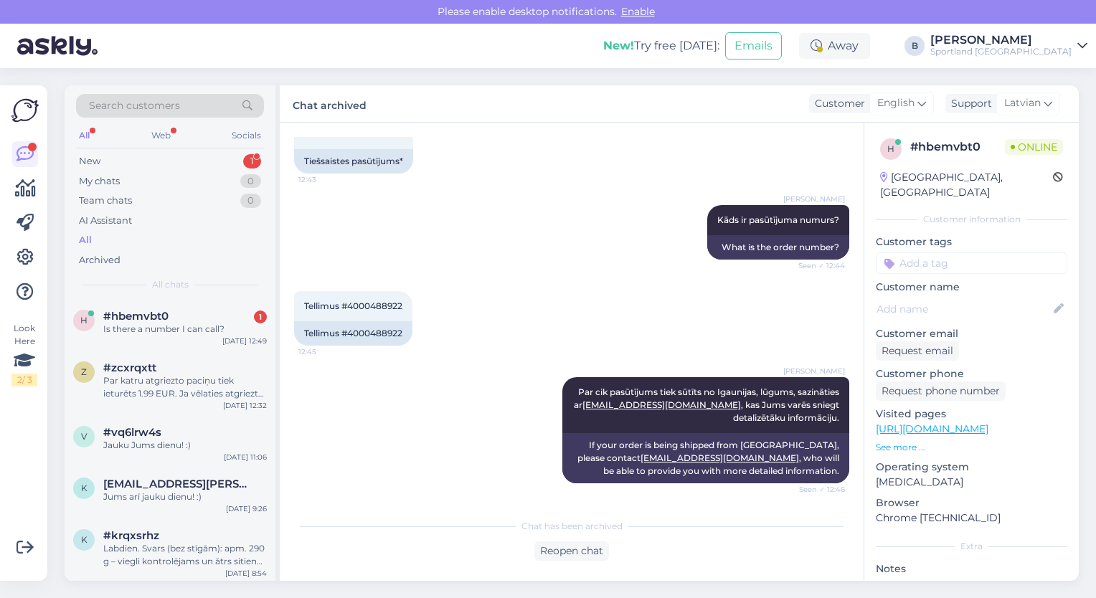
scroll to position [440, 0]
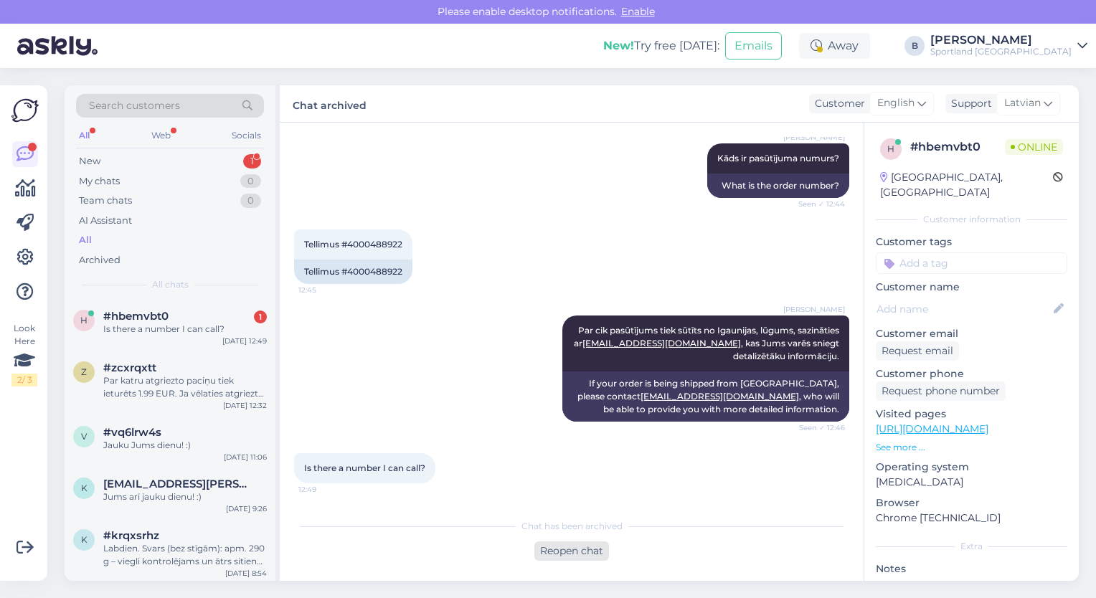
click at [557, 548] on div "Reopen chat" at bounding box center [571, 551] width 75 height 19
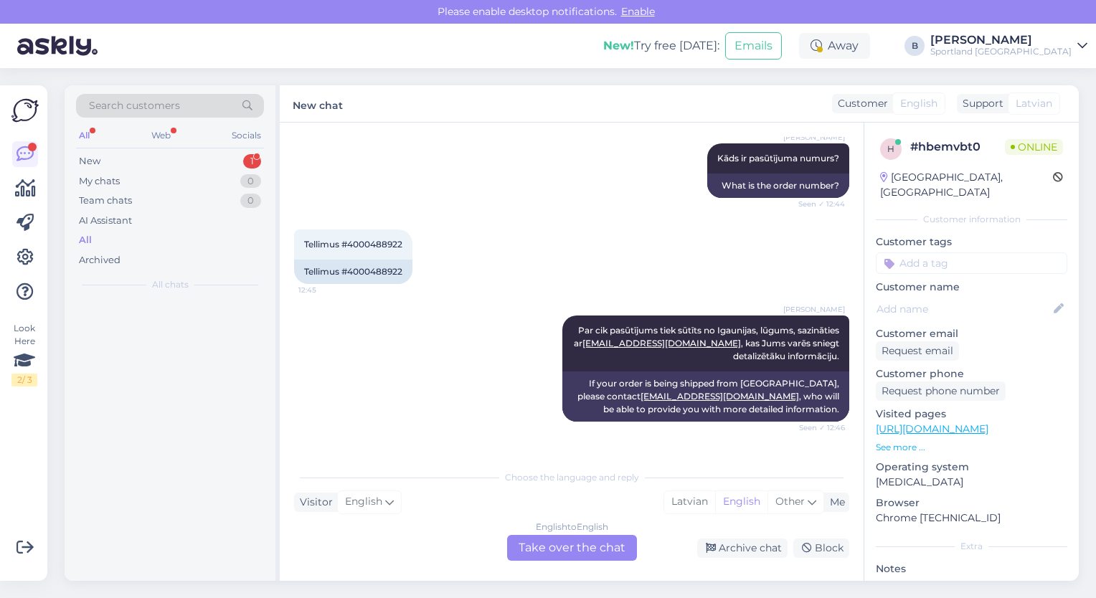
scroll to position [456, 0]
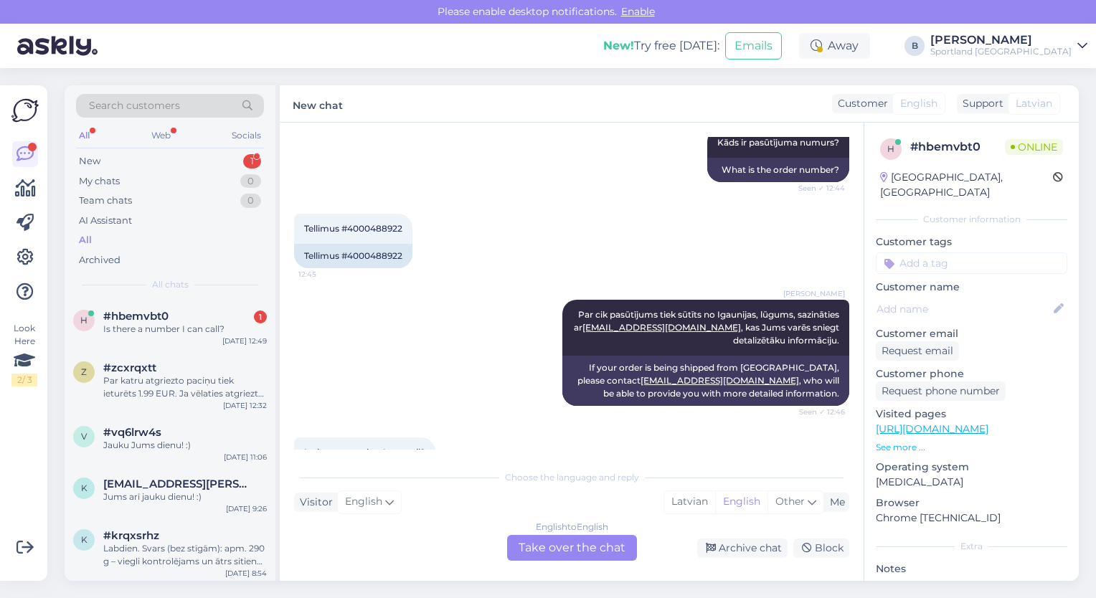
click at [564, 558] on div "English to English Take over the chat" at bounding box center [572, 548] width 130 height 26
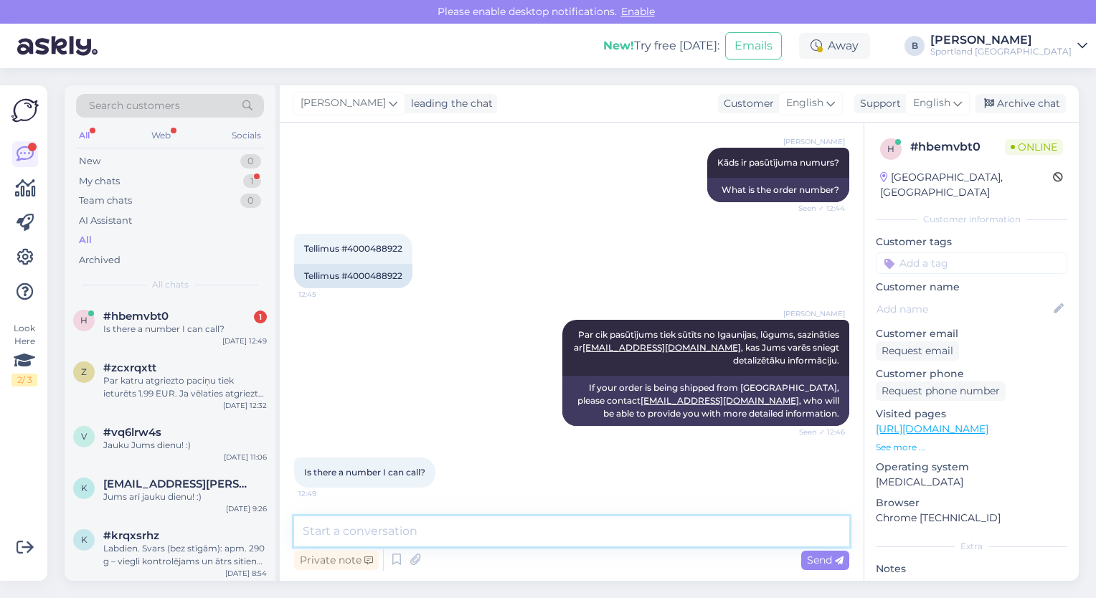
click at [494, 534] on textarea at bounding box center [571, 532] width 555 height 30
paste textarea "[PHONE_NUMBER]"
type textarea "[PHONE_NUMBER]"
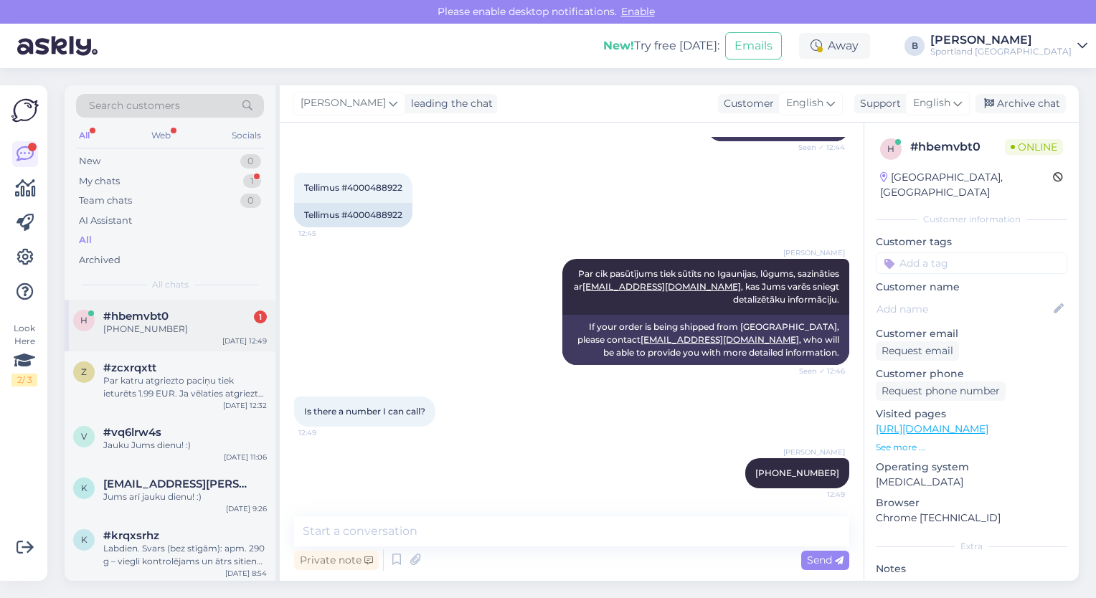
click at [181, 331] on div "[PHONE_NUMBER]" at bounding box center [185, 329] width 164 height 13
click at [193, 386] on div "Par katru atgriezto paciņu tiek ieturēts 1.99 EUR. Ja vēlaties atgriezt visas p…" at bounding box center [185, 387] width 164 height 26
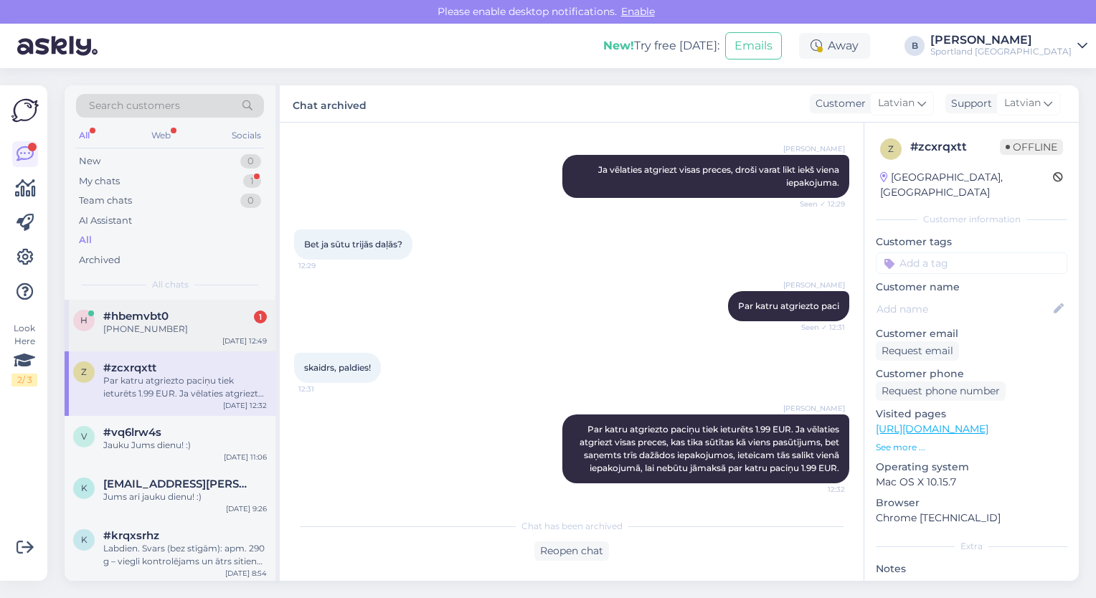
click at [161, 321] on span "#hbemvbt0" at bounding box center [135, 316] width 65 height 13
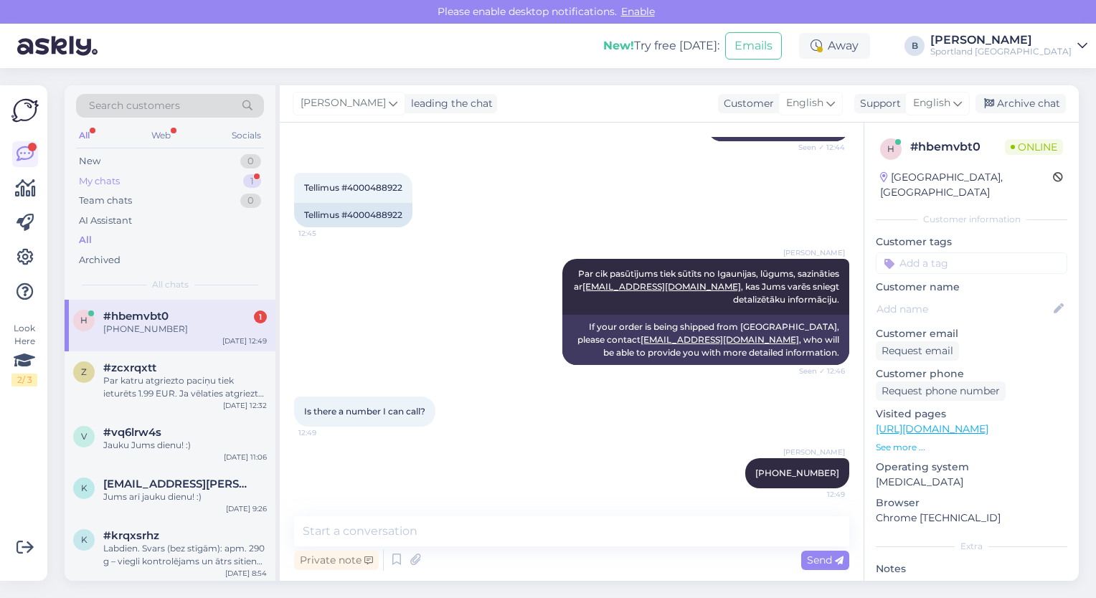
click at [137, 176] on div "My chats 1" at bounding box center [170, 181] width 188 height 20
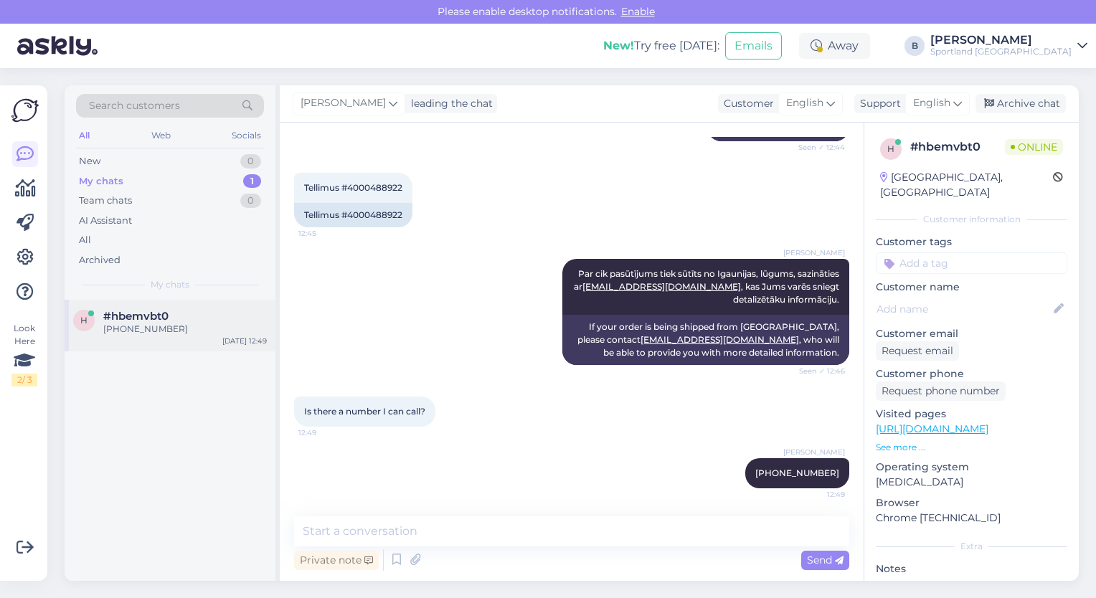
click at [192, 327] on div "[PHONE_NUMBER]" at bounding box center [185, 329] width 164 height 13
click at [1038, 101] on div "Archive chat" at bounding box center [1021, 103] width 90 height 19
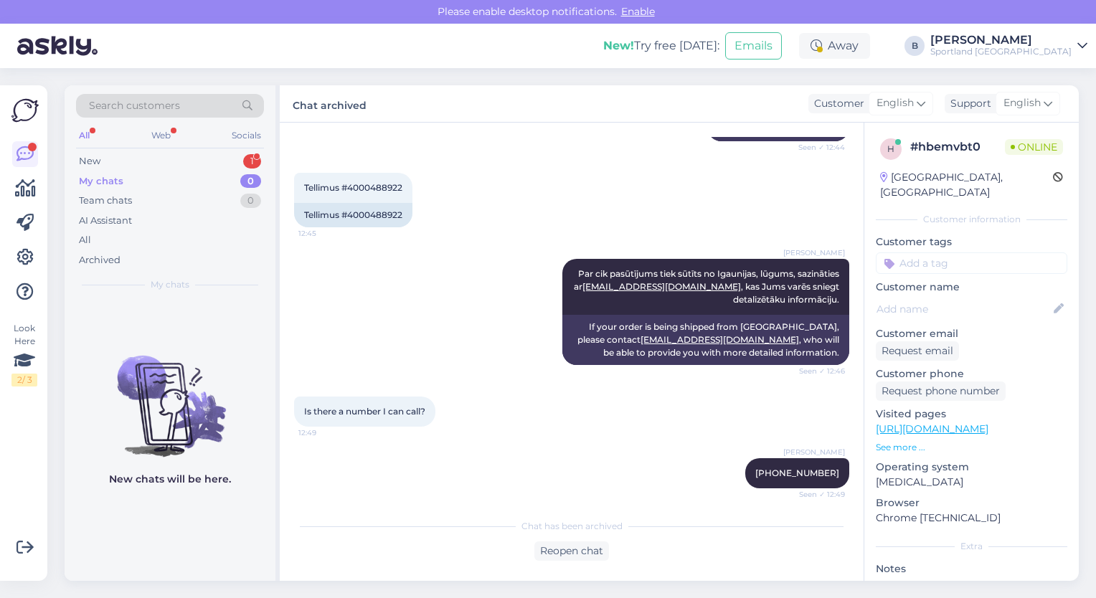
scroll to position [563, 0]
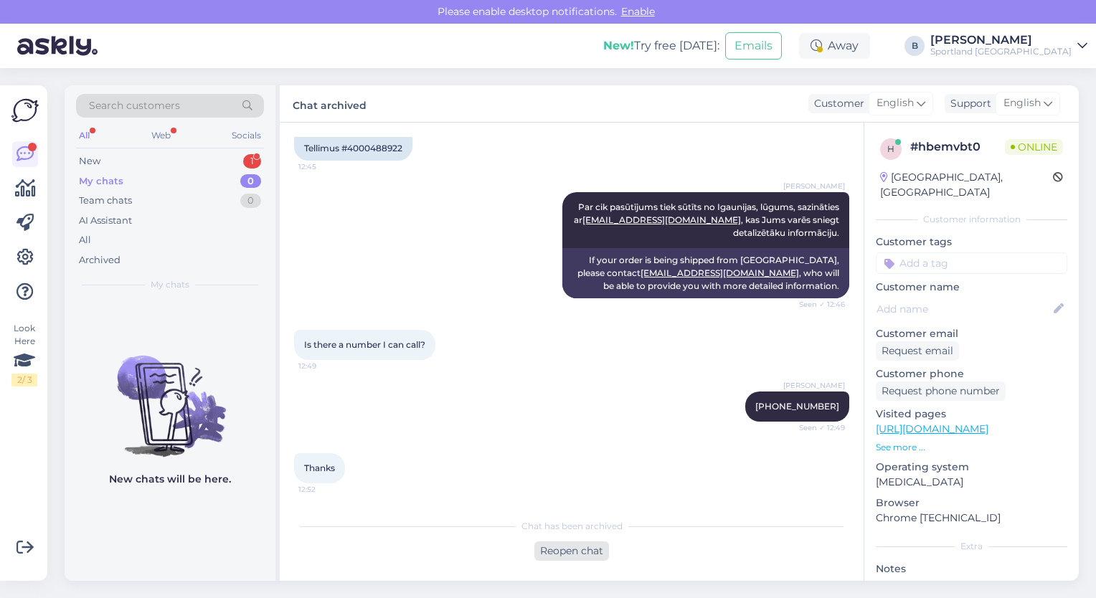
click at [575, 544] on div "Reopen chat" at bounding box center [571, 551] width 75 height 19
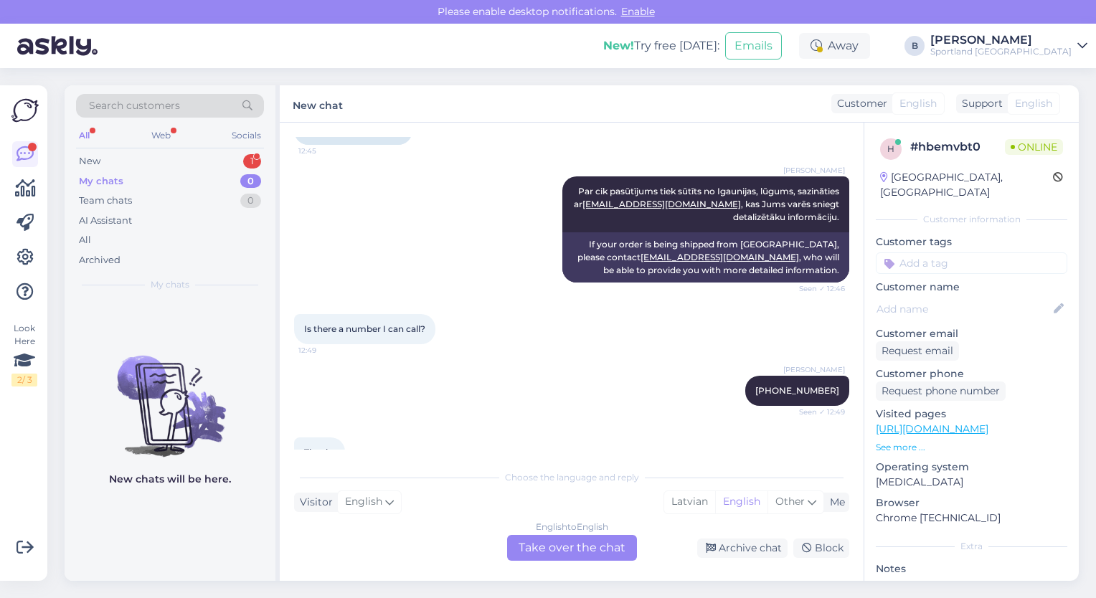
click at [575, 544] on div "English to English Take over the chat" at bounding box center [572, 548] width 130 height 26
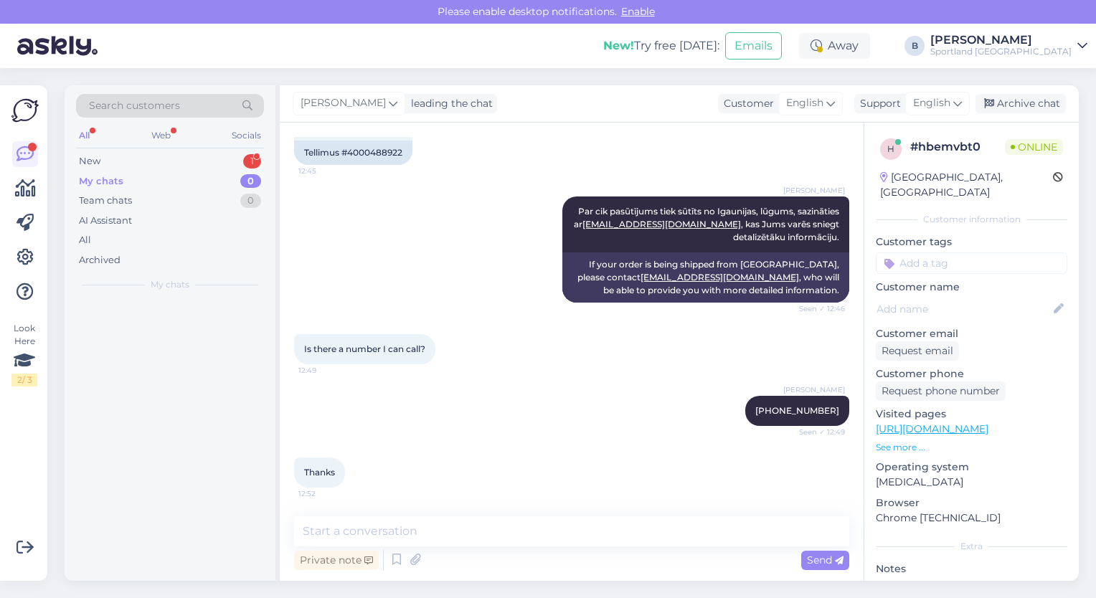
scroll to position [559, 0]
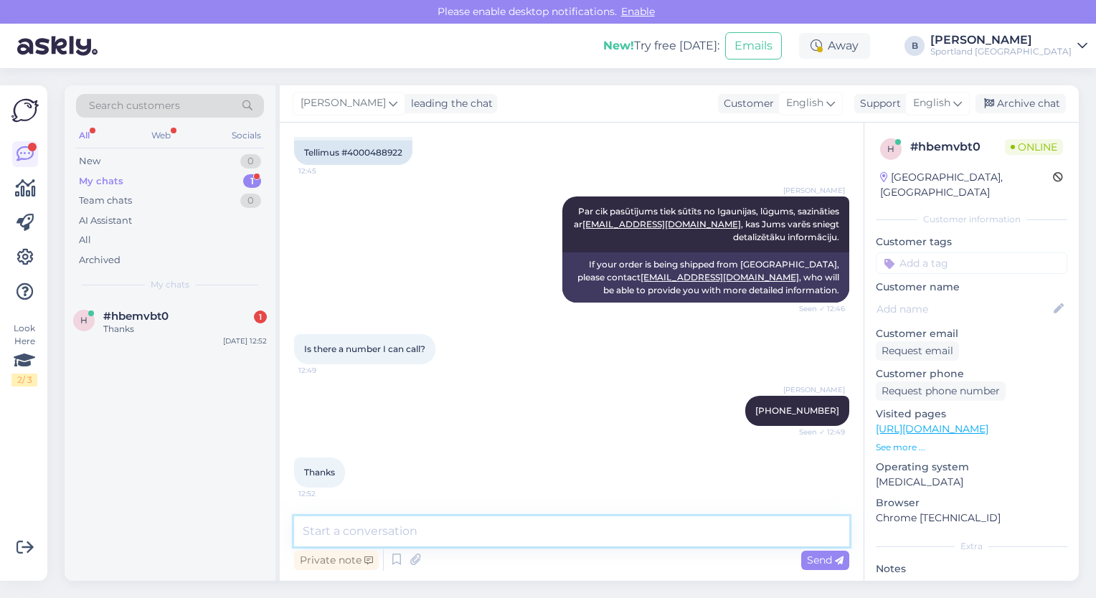
click at [557, 536] on textarea at bounding box center [571, 532] width 555 height 30
type textarea "Have a nice day! :)"
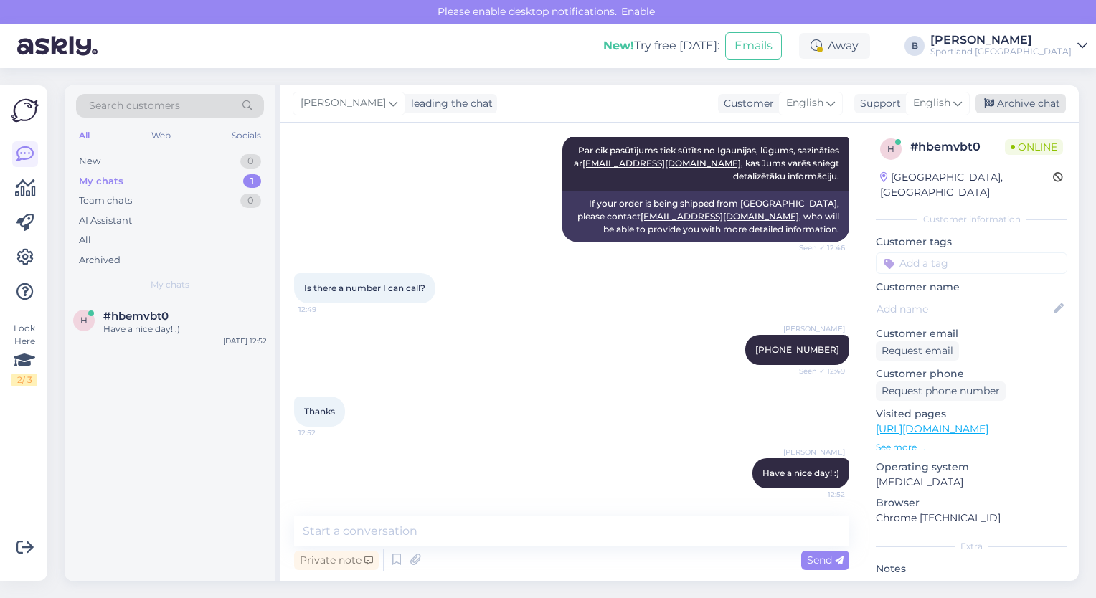
click at [1006, 104] on div "Archive chat" at bounding box center [1021, 103] width 90 height 19
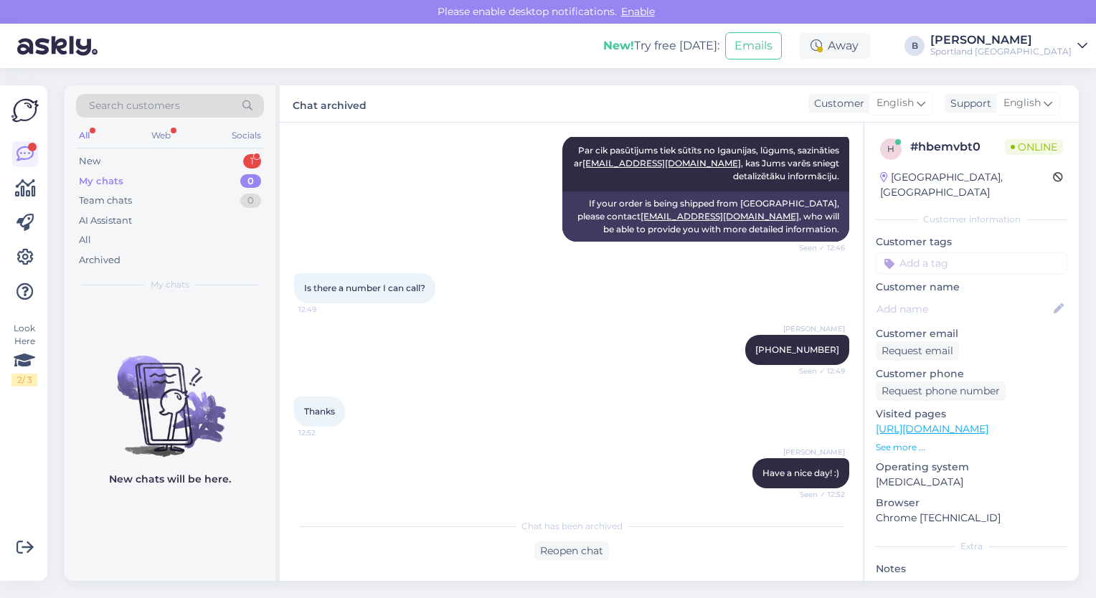
scroll to position [687, 0]
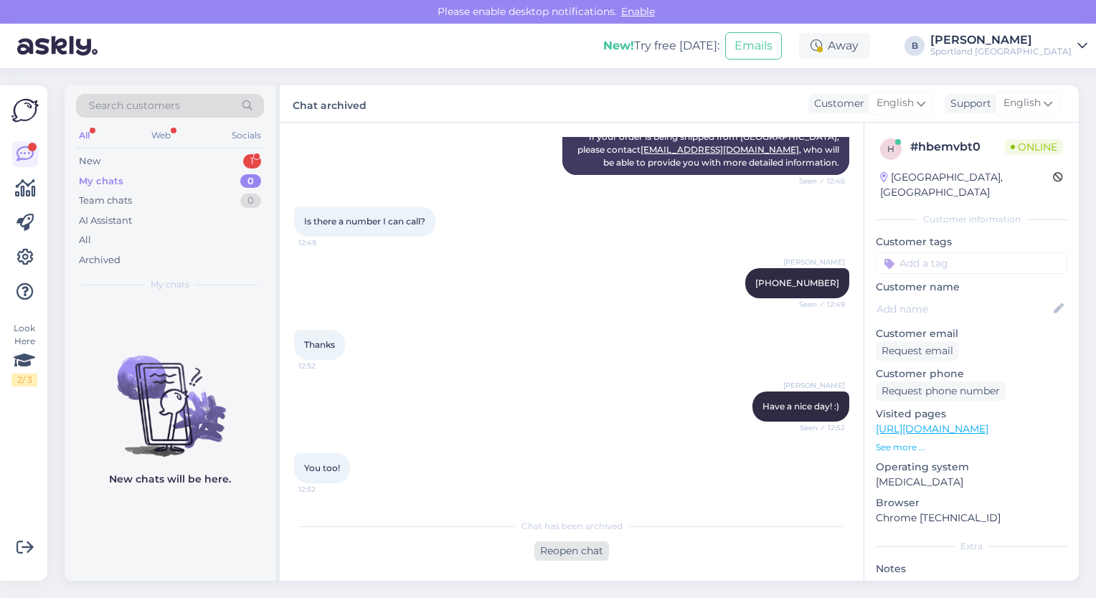
click at [591, 560] on div "Reopen chat" at bounding box center [571, 551] width 75 height 19
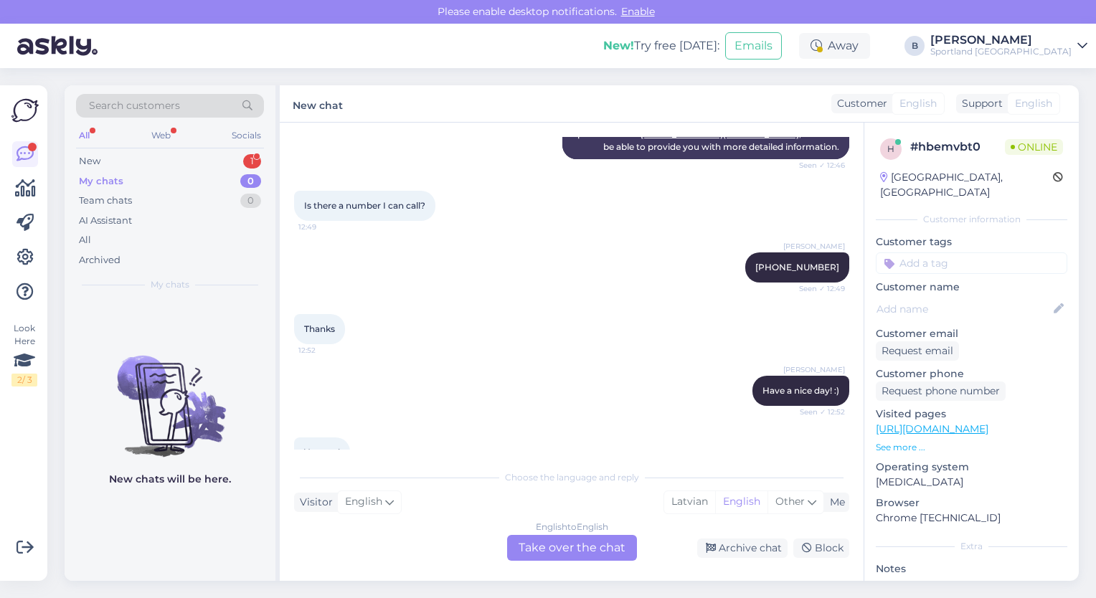
click at [598, 550] on div "English to English Take over the chat" at bounding box center [572, 548] width 130 height 26
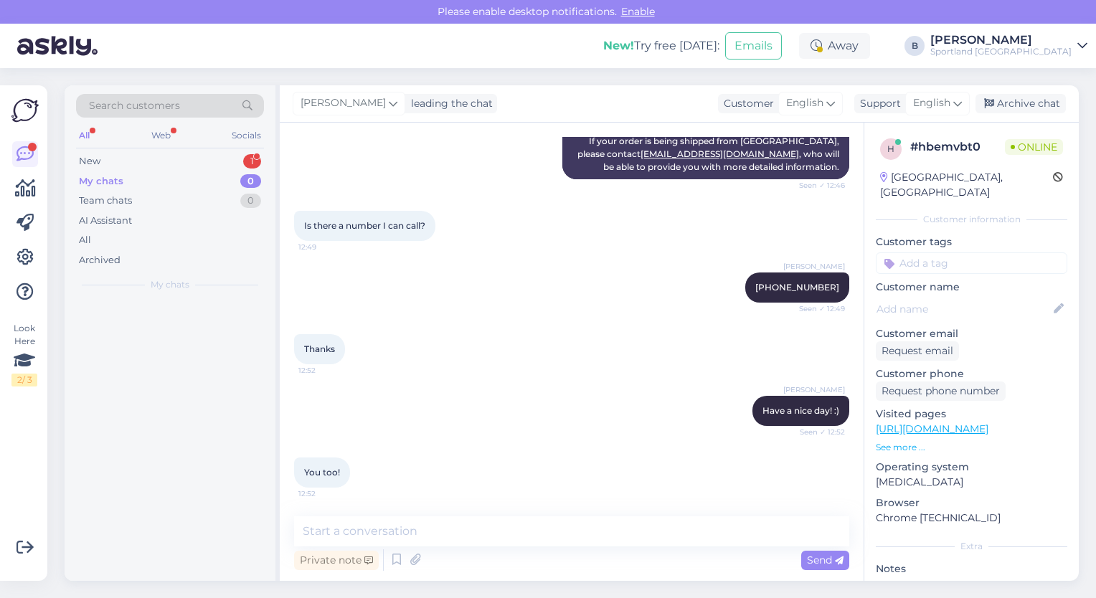
scroll to position [682, 0]
click at [1040, 104] on div "Archive chat" at bounding box center [1021, 103] width 90 height 19
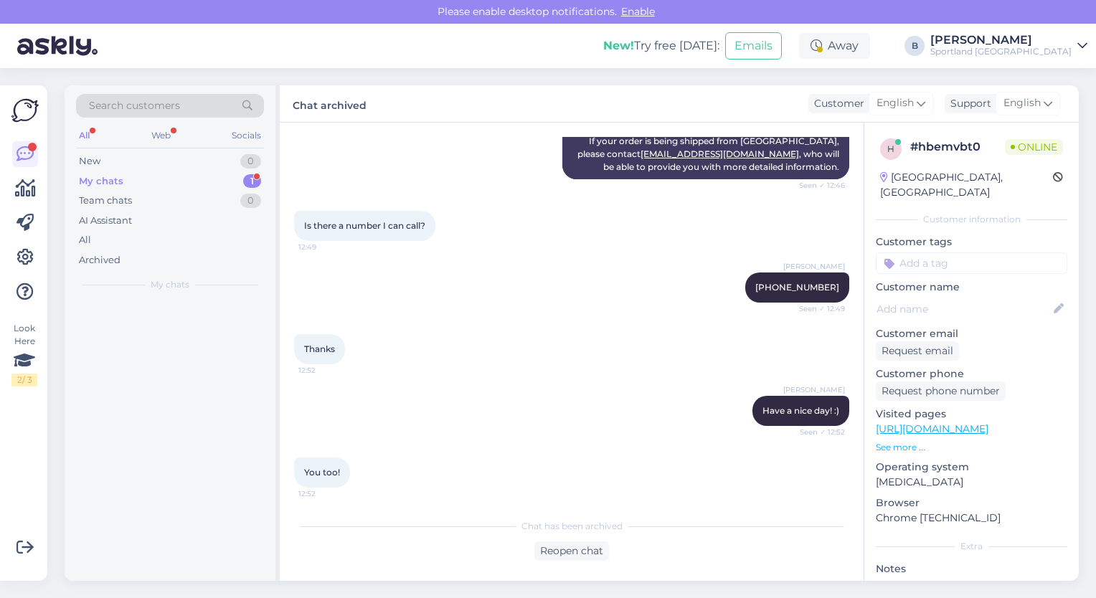
scroll to position [687, 0]
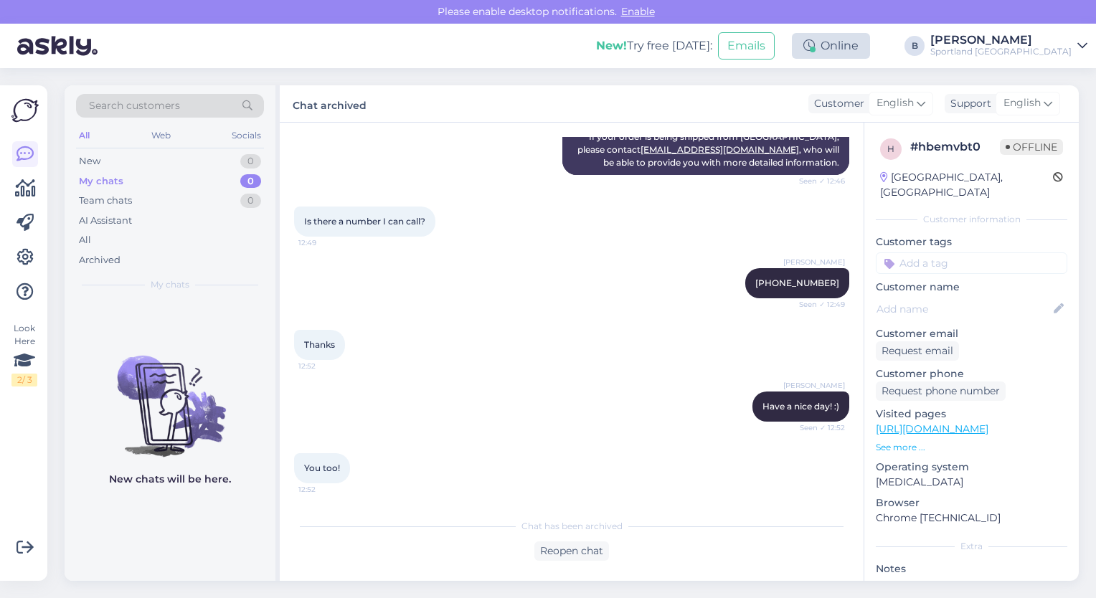
click at [870, 41] on div "Online" at bounding box center [831, 46] width 78 height 26
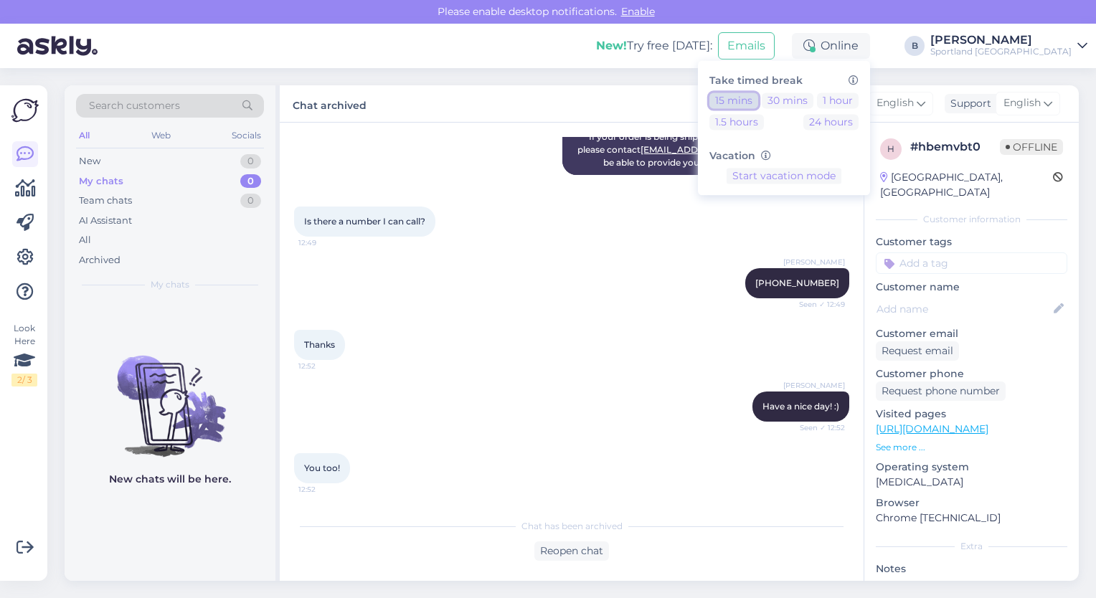
click at [758, 99] on button "15 mins" at bounding box center [734, 101] width 49 height 16
click at [674, 226] on div "Is there a number I can call? 12:49" at bounding box center [571, 222] width 555 height 62
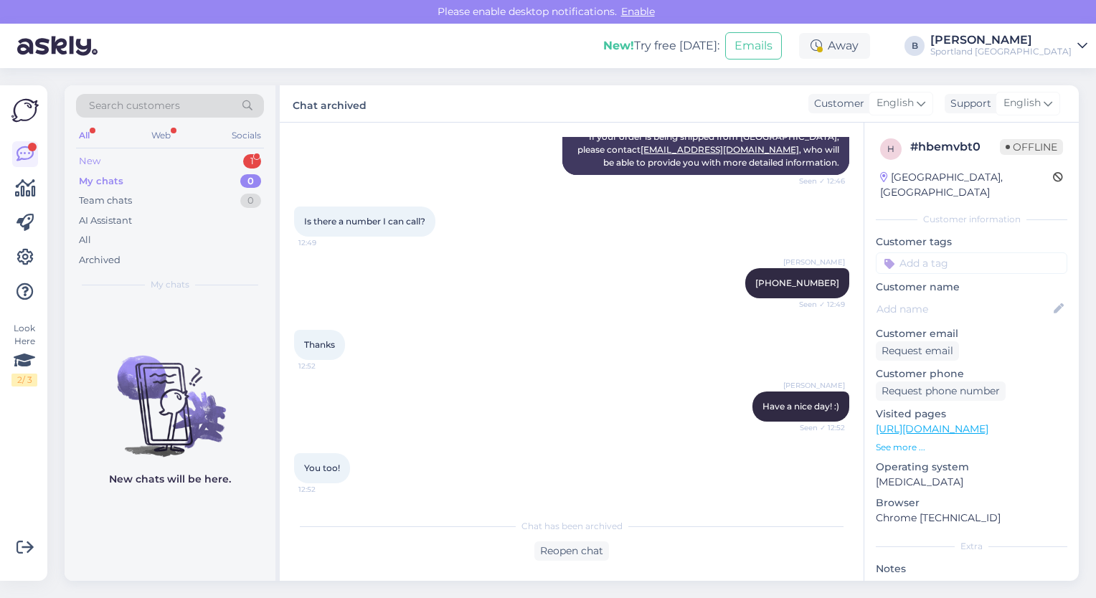
click at [109, 156] on div "New 1" at bounding box center [170, 161] width 188 height 20
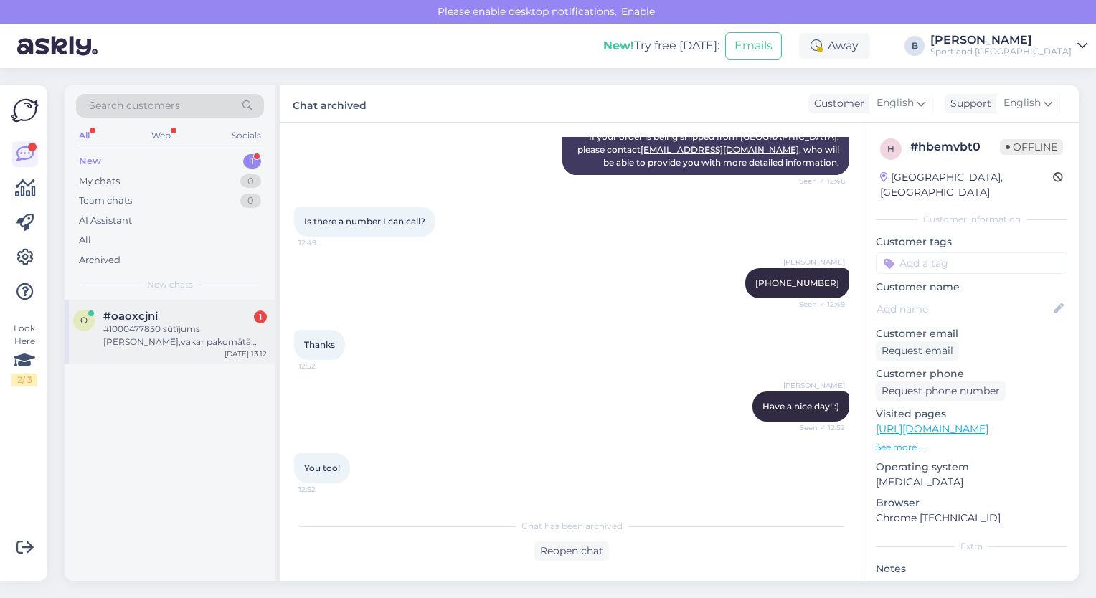
click at [171, 349] on div "o #oaoxcjni 1 #1000477850 sūtījums [PERSON_NAME],vakar pakomātā saņēmu sūtījumu…" at bounding box center [170, 332] width 211 height 65
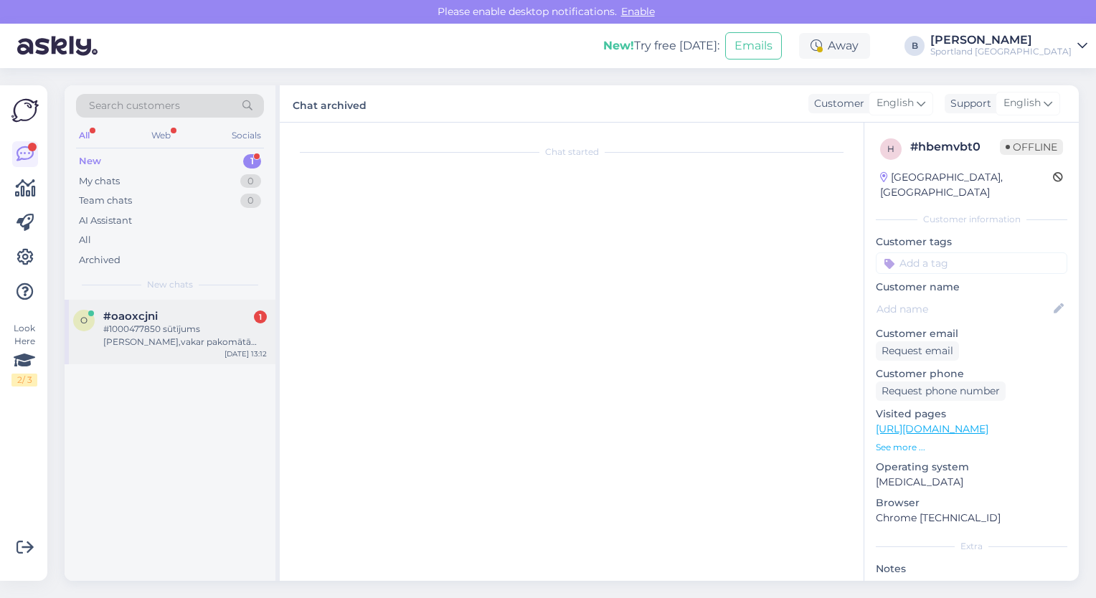
scroll to position [0, 0]
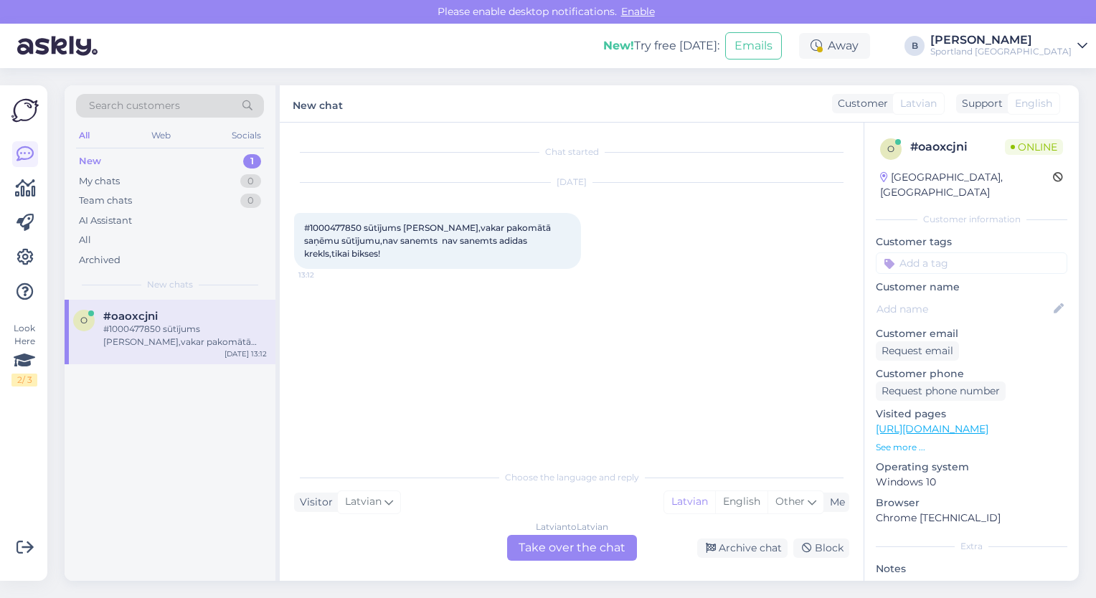
click at [553, 550] on div "Latvian to Latvian Take over the chat" at bounding box center [572, 548] width 130 height 26
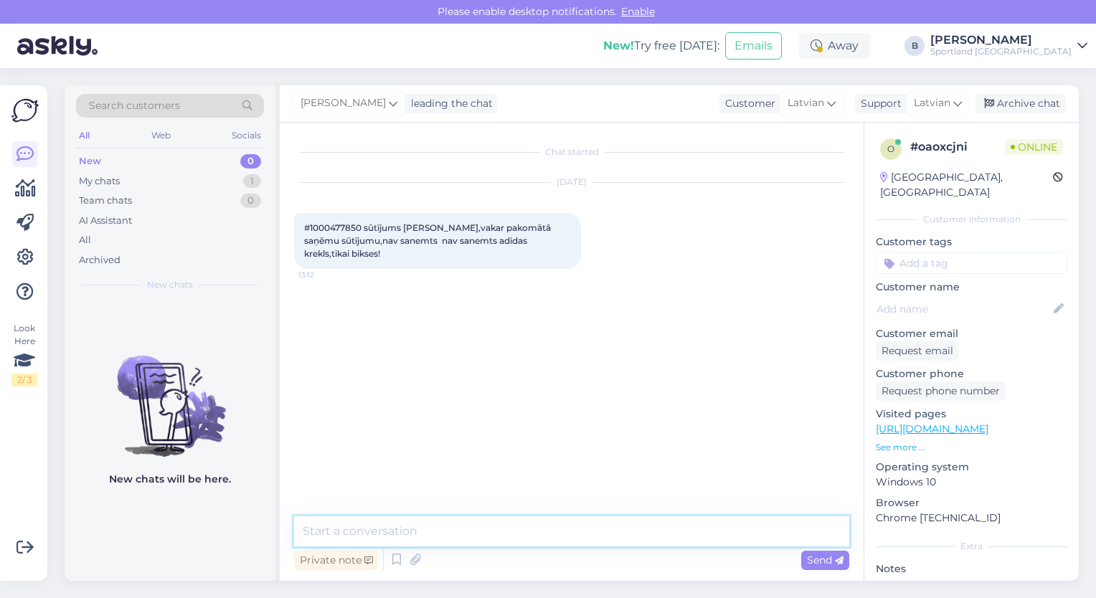
click at [529, 532] on textarea at bounding box center [571, 532] width 555 height 30
type textarea "Sveiki, pārbaudīsim"
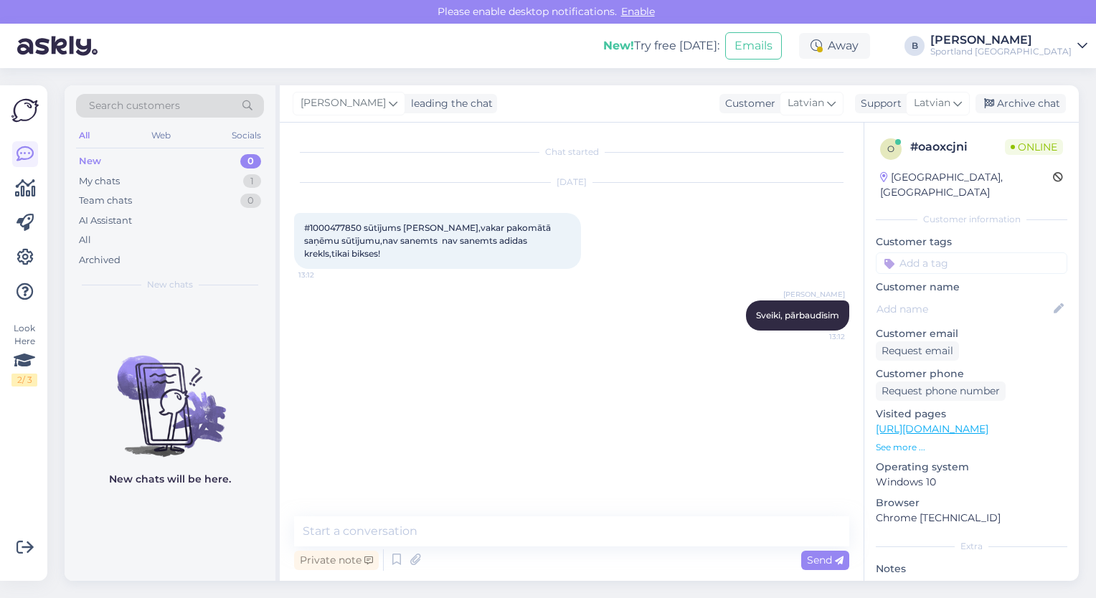
click at [344, 225] on span "#1000477850 sūtījums [PERSON_NAME],vakar pakomātā saņēmu sūtījumu,nav sanemts n…" at bounding box center [428, 240] width 249 height 37
copy span "1000477850"
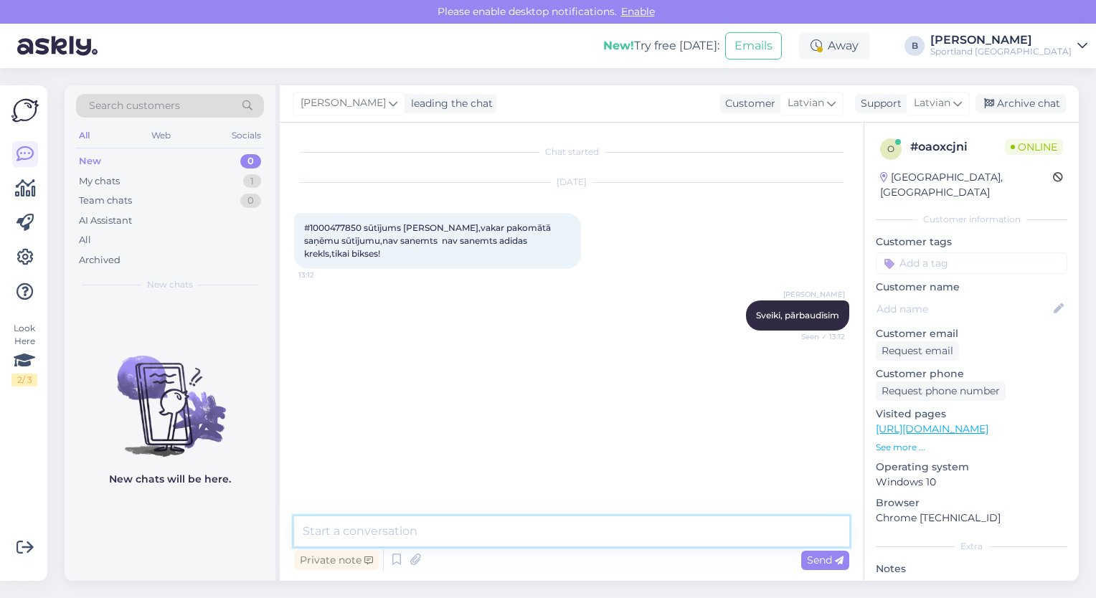
click at [420, 524] on textarea at bounding box center [571, 532] width 555 height 30
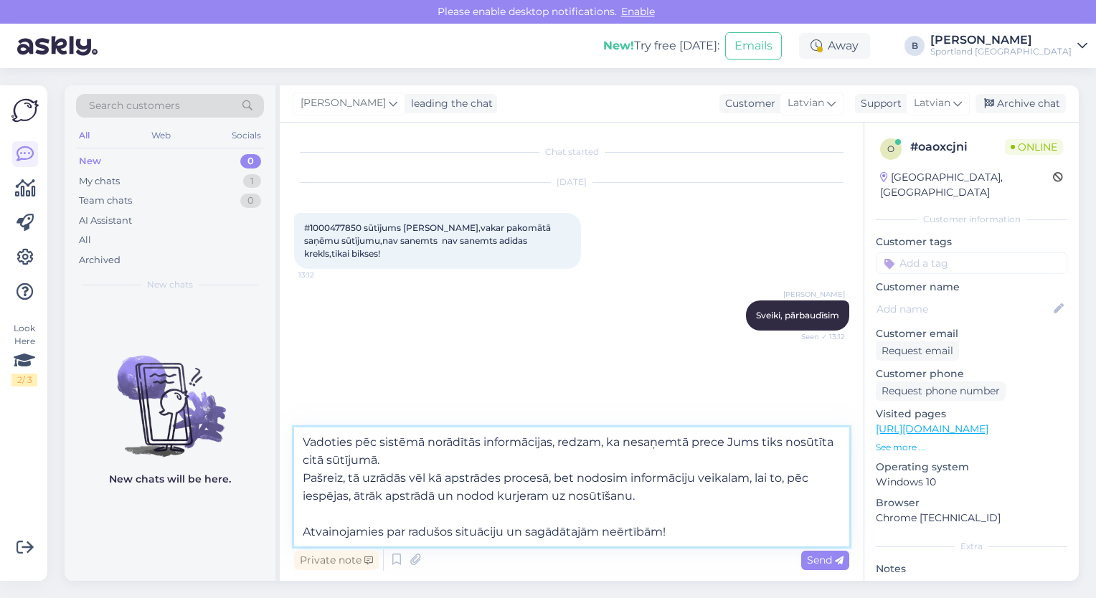
type textarea "Vadoties pēc sistēmā norādītās informācijas, redzam, ka nesaņemtā prece Jums ti…"
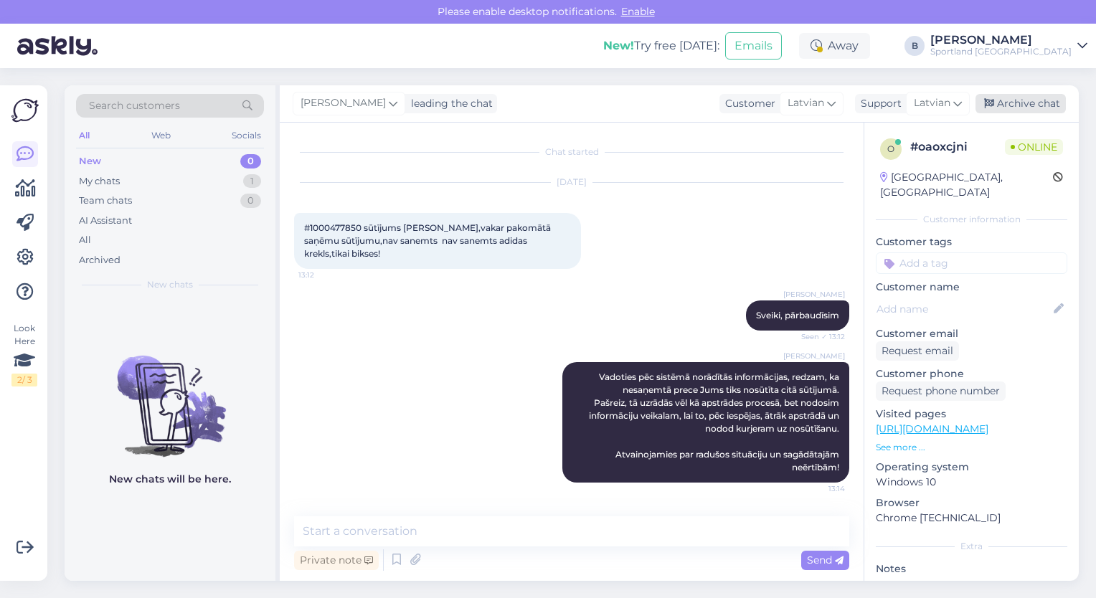
click at [1036, 106] on div "Archive chat" at bounding box center [1021, 103] width 90 height 19
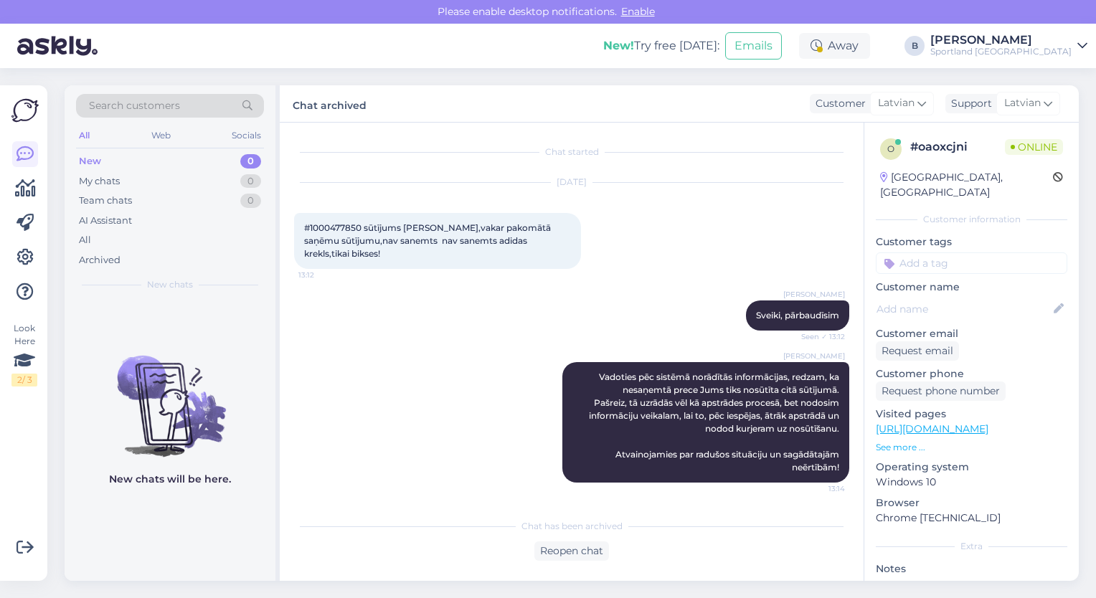
click at [349, 229] on span "#1000477850 sūtījums [PERSON_NAME],vakar pakomātā saņēmu sūtījumu,nav sanemts n…" at bounding box center [428, 240] width 249 height 37
copy span "1000477850"
